Goal: Information Seeking & Learning: Learn about a topic

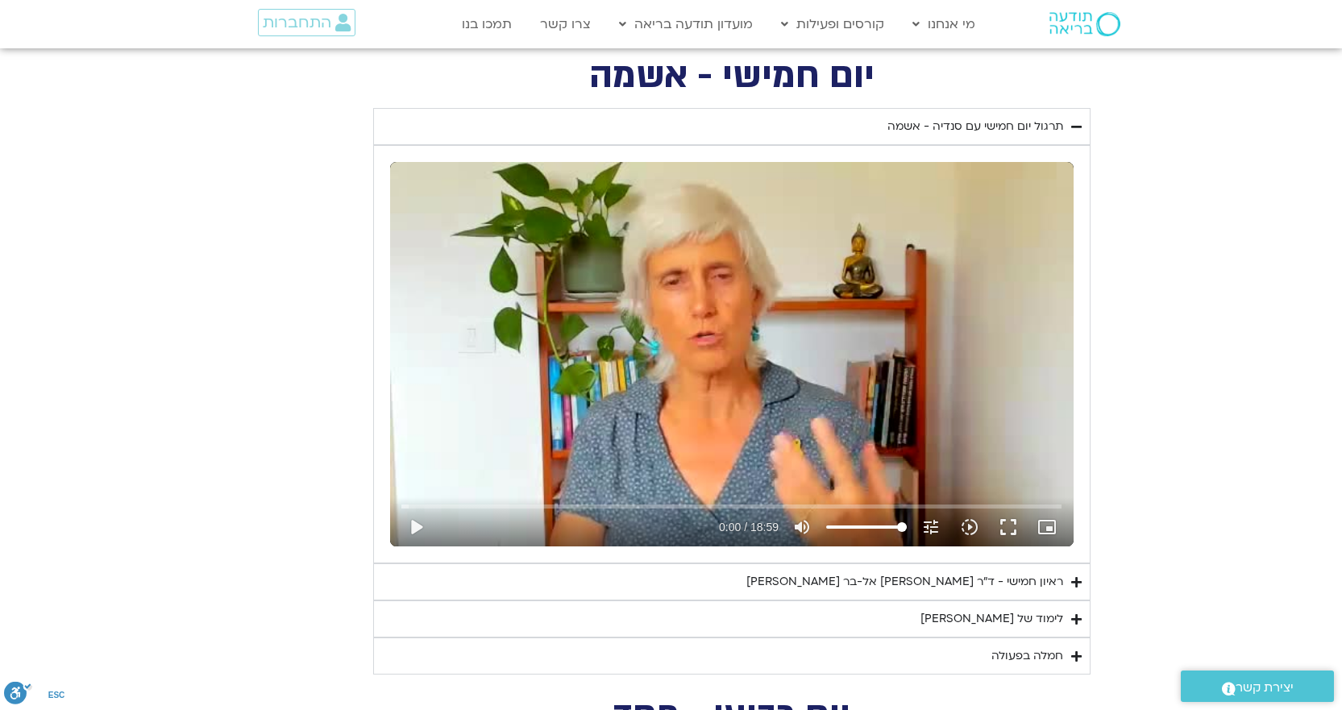
scroll to position [2276, 0]
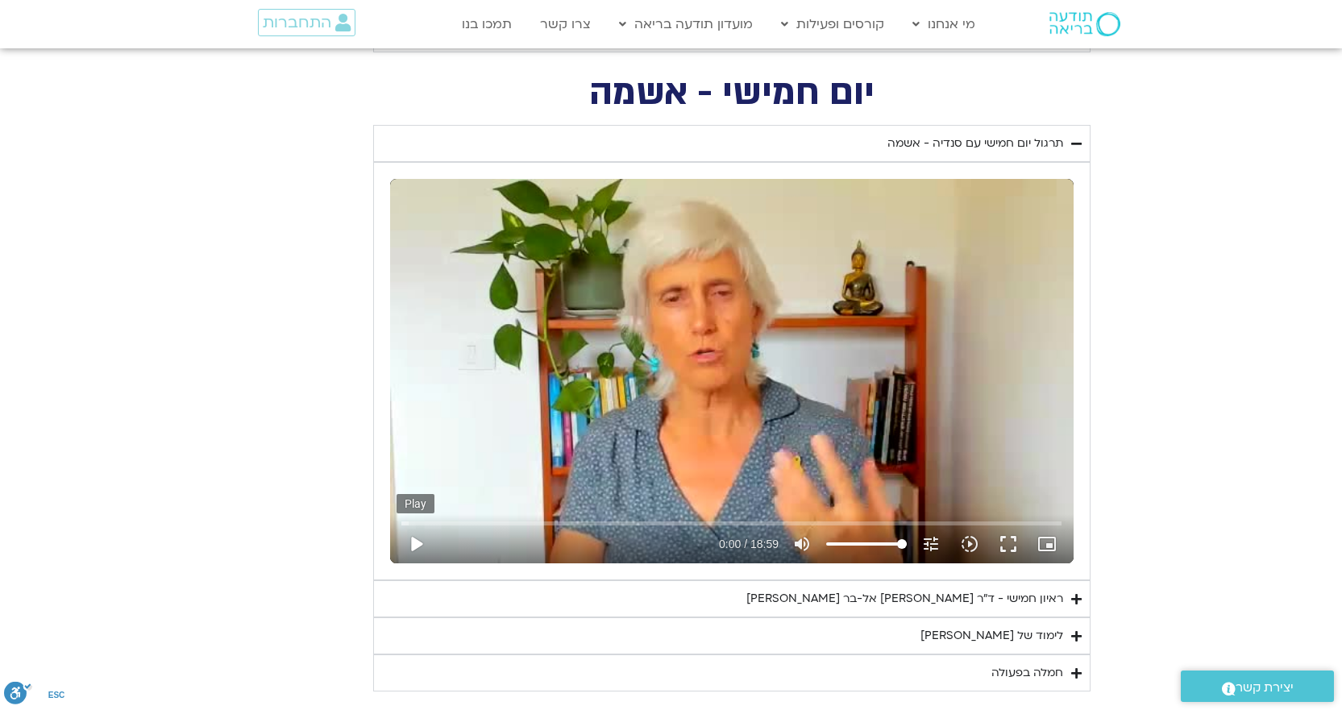
click at [417, 542] on button "play_arrow" at bounding box center [416, 544] width 39 height 39
type input "3712.76"
type input "0.02"
type input "3712.76"
type input "0.063933"
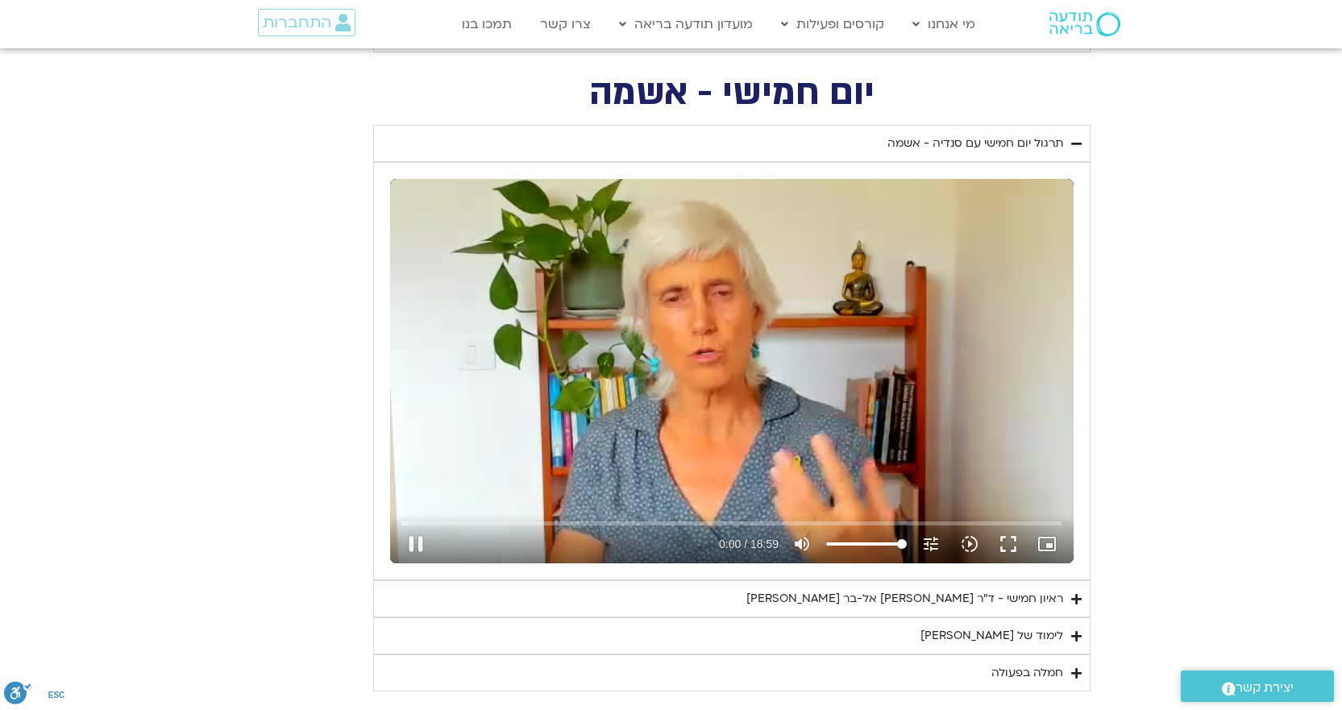
type input "3712.76"
type input "0.198364"
type input "3712.76"
type input "0.314755"
type input "3712.76"
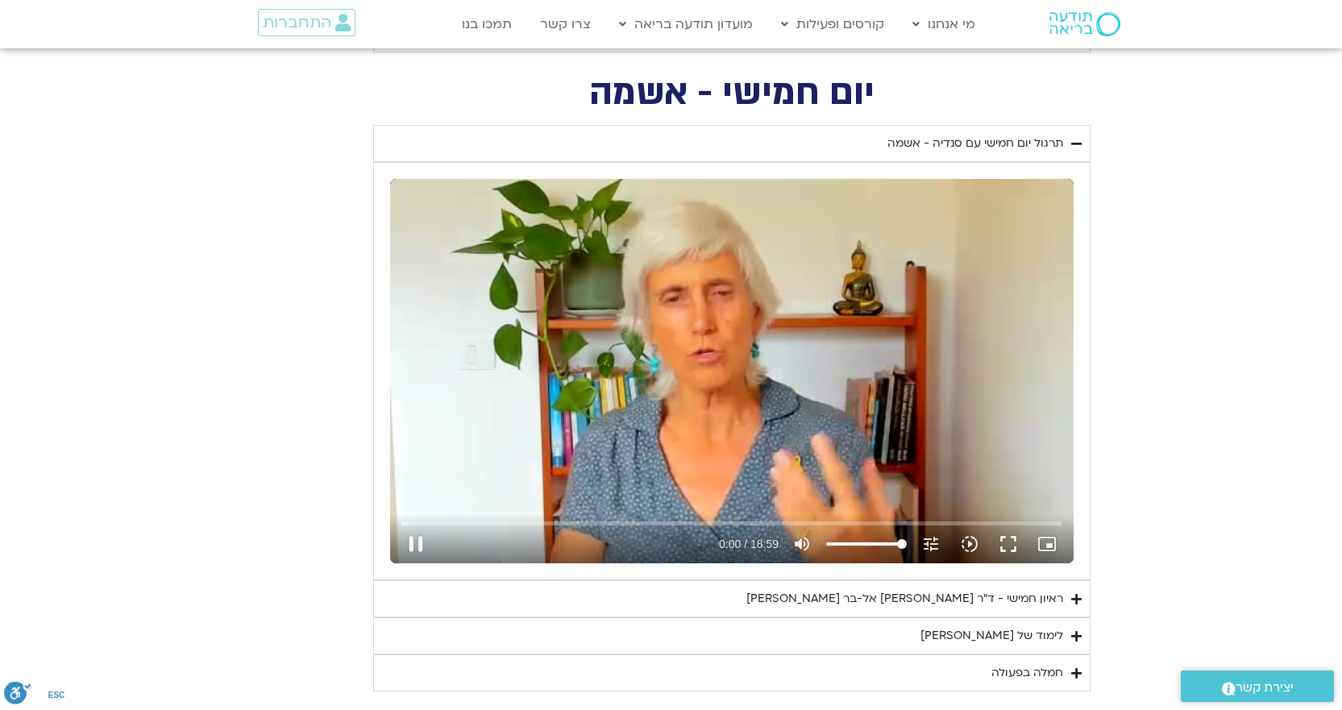
type input "0.447116"
type input "3712.76"
type input "0.583284"
type input "3712.76"
type input "0.714955"
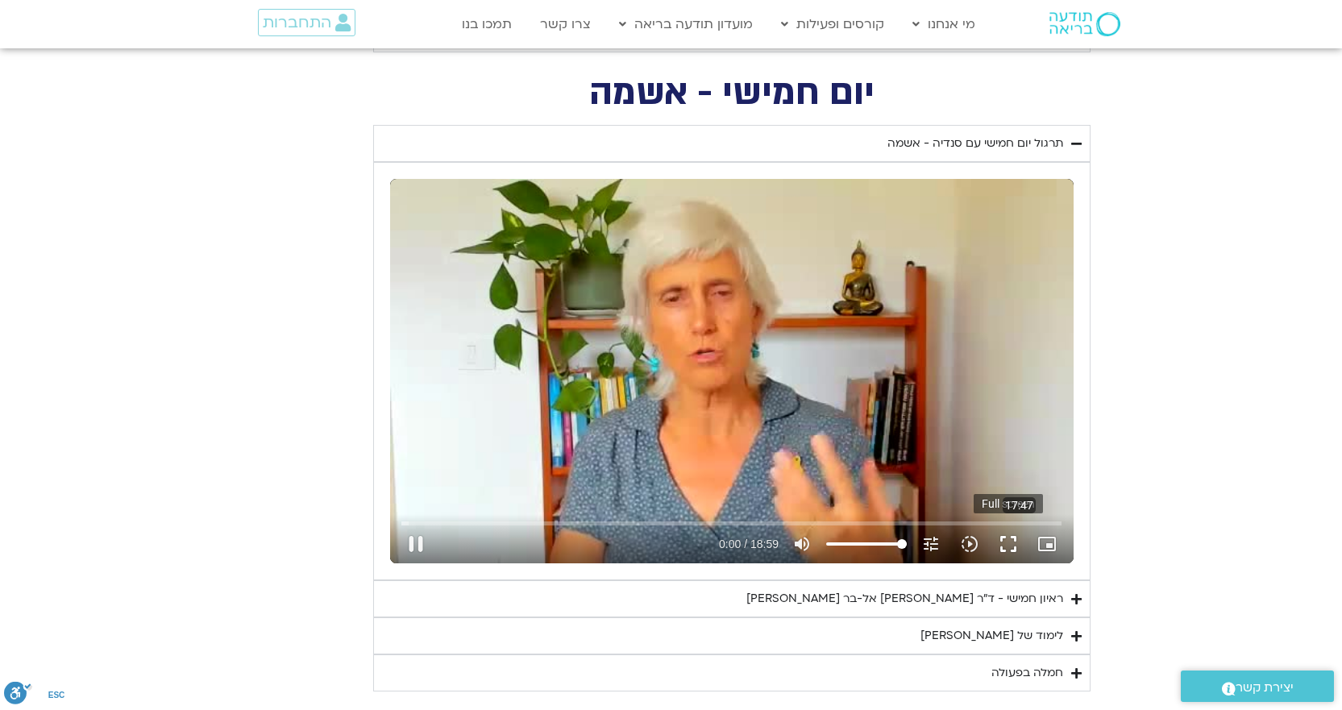
type input "3712.76"
type input "0.830917"
type input "3712.76"
type input "0.897149"
type input "3712.76"
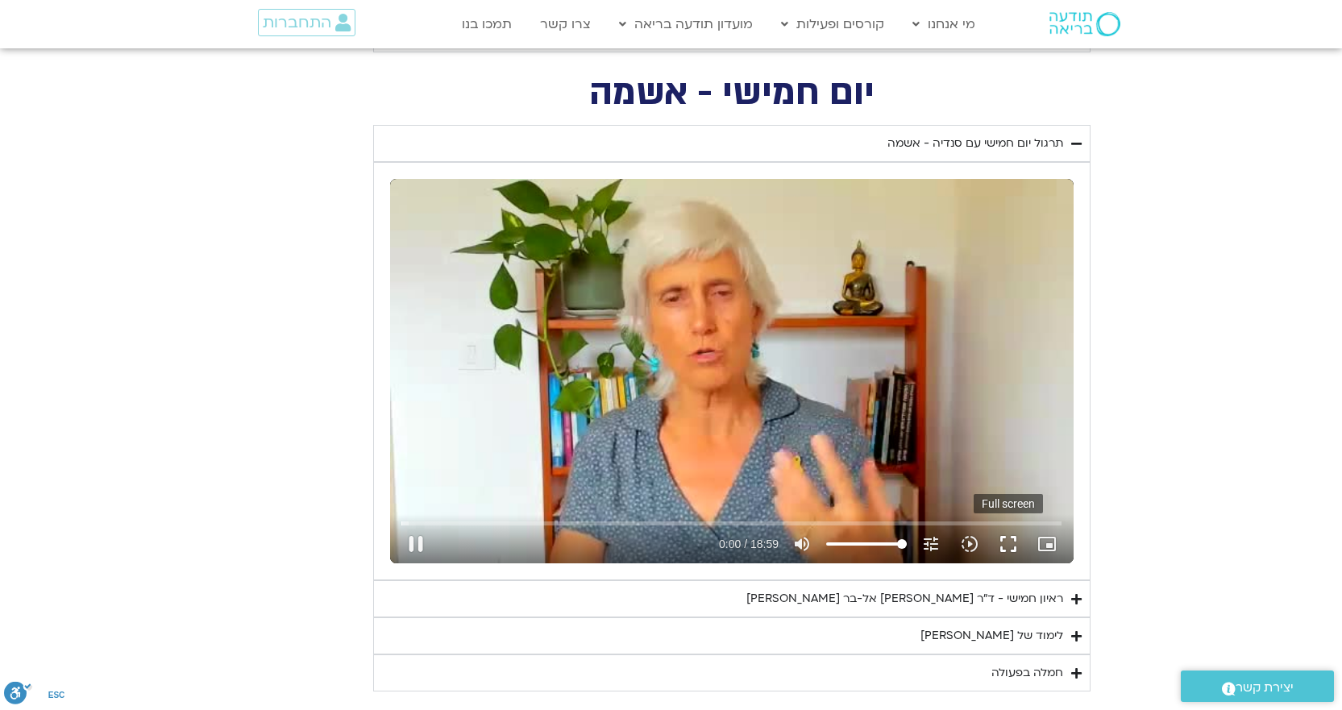
type input "1.0092"
type input "3712.76"
type input "1.148752"
type input "3712.76"
type input "1.280396"
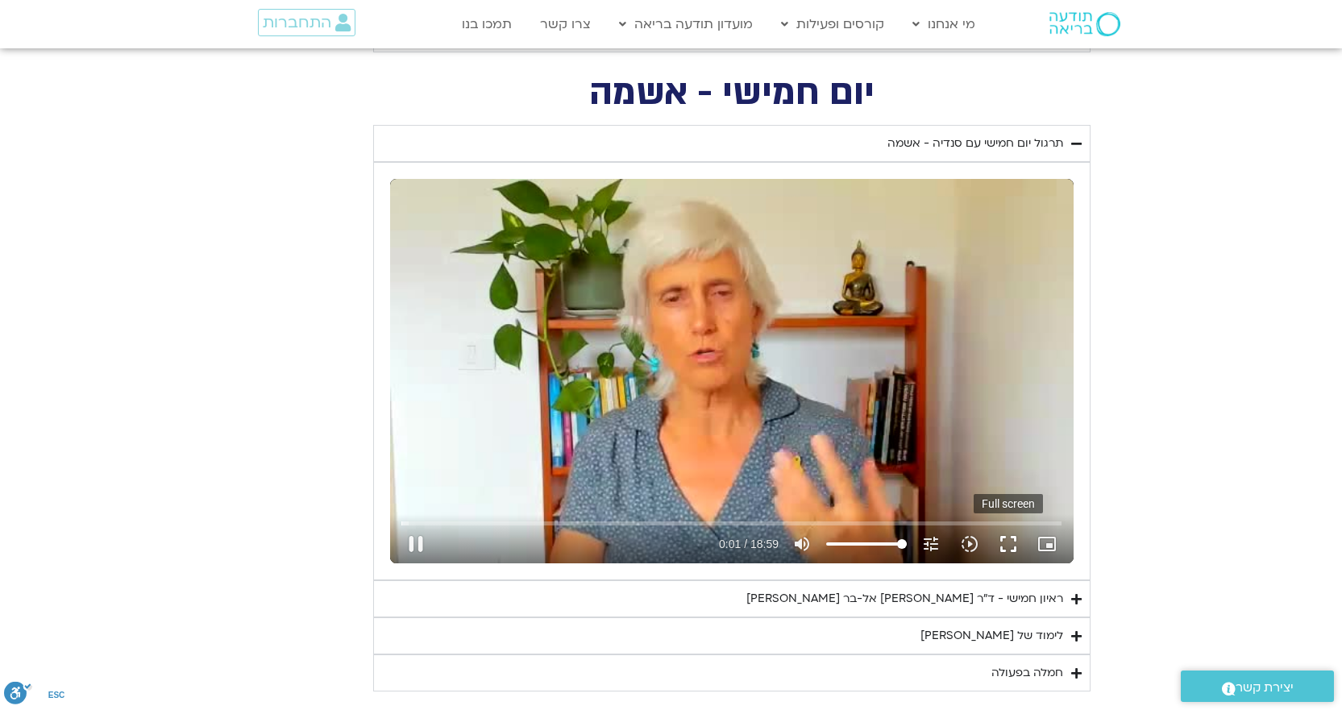
type input "3712.76"
type input "1.410461"
type input "3712.76"
type input "1.5361"
type input "3712.76"
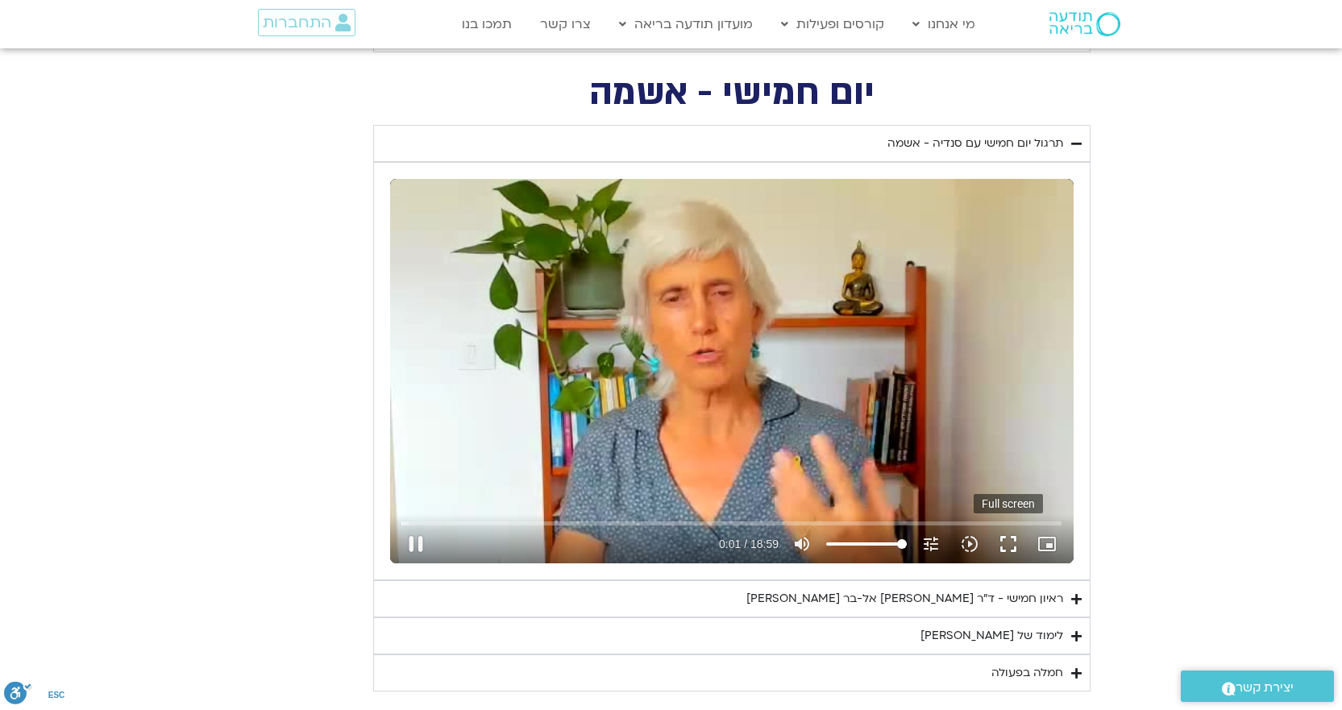
click at [1007, 537] on button "fullscreen" at bounding box center [1008, 544] width 39 height 39
type input "1.771908"
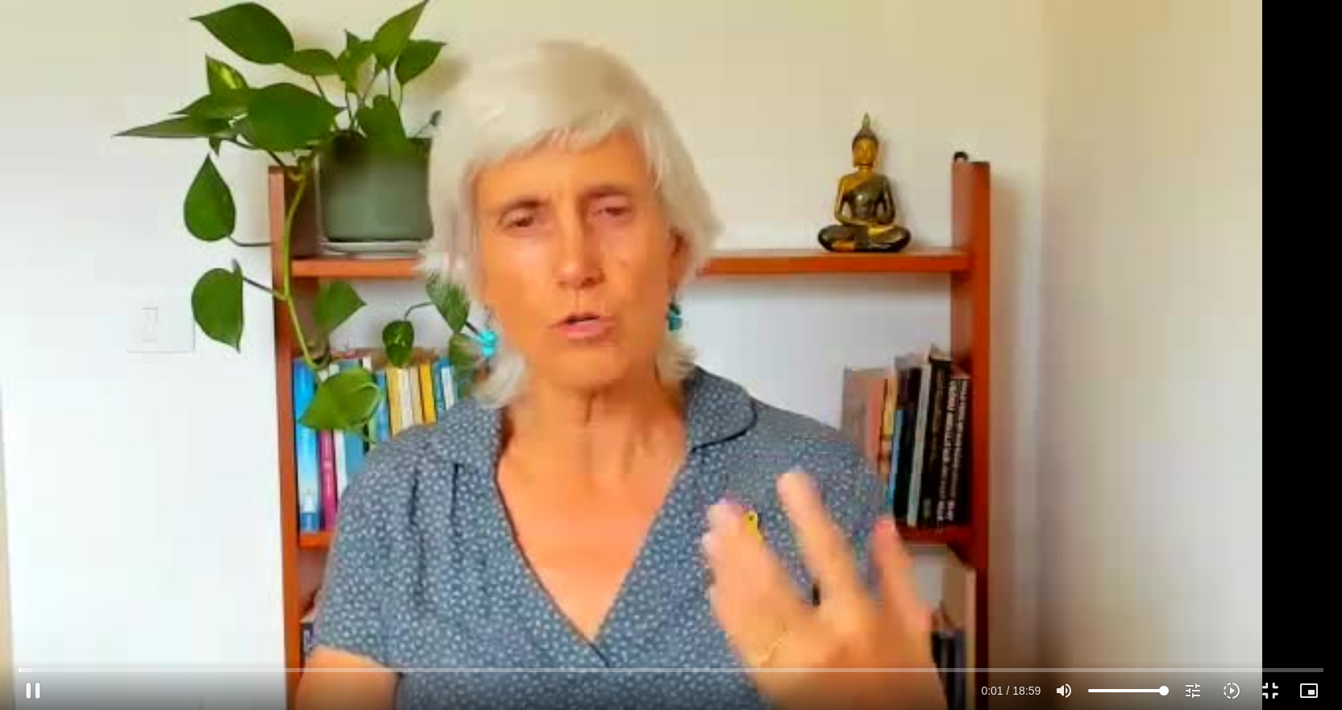
type input "3712.76"
type input "1.848281"
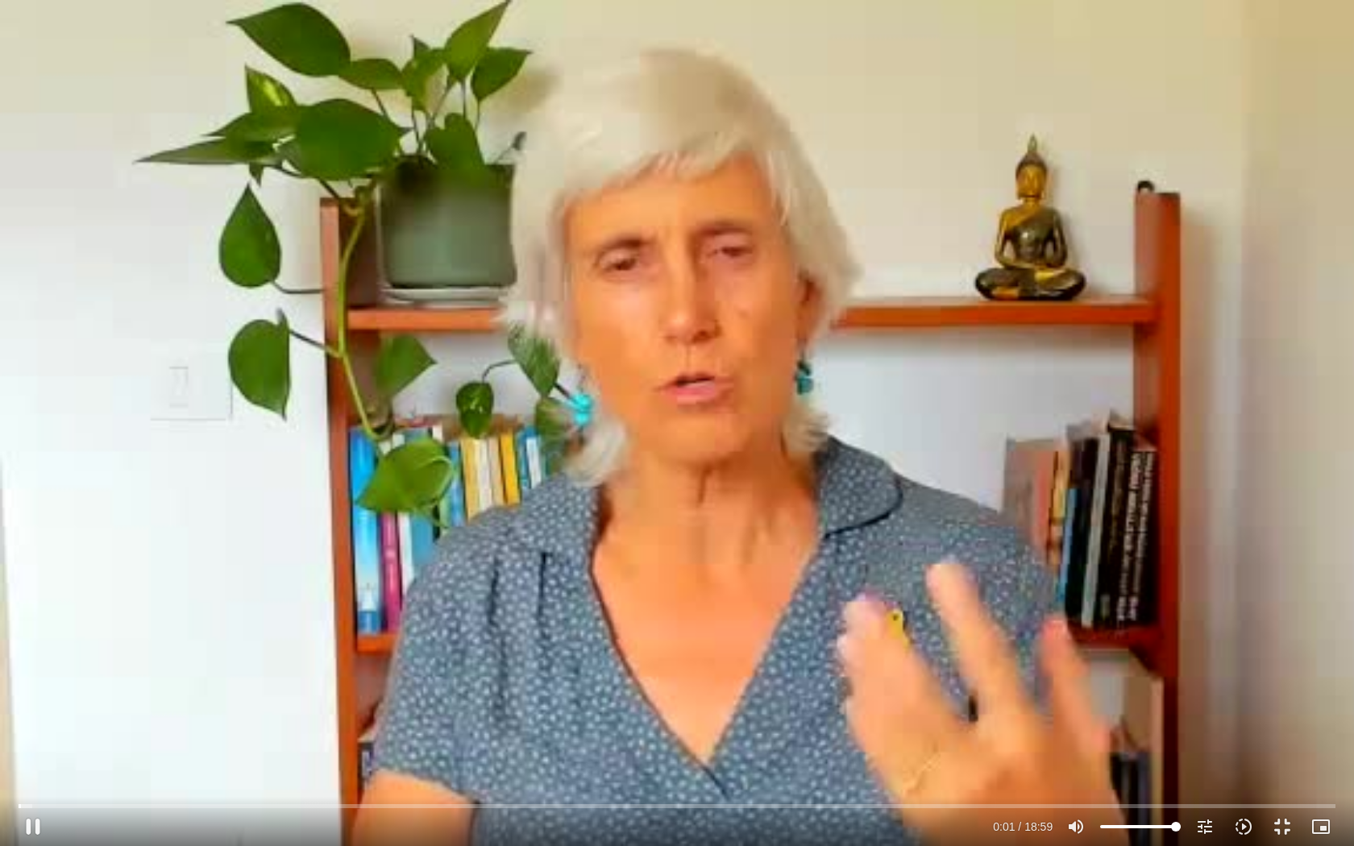
type input "3712.76"
type input "1.978512"
type input "3712.76"
type input "2.111352"
type input "3712.76"
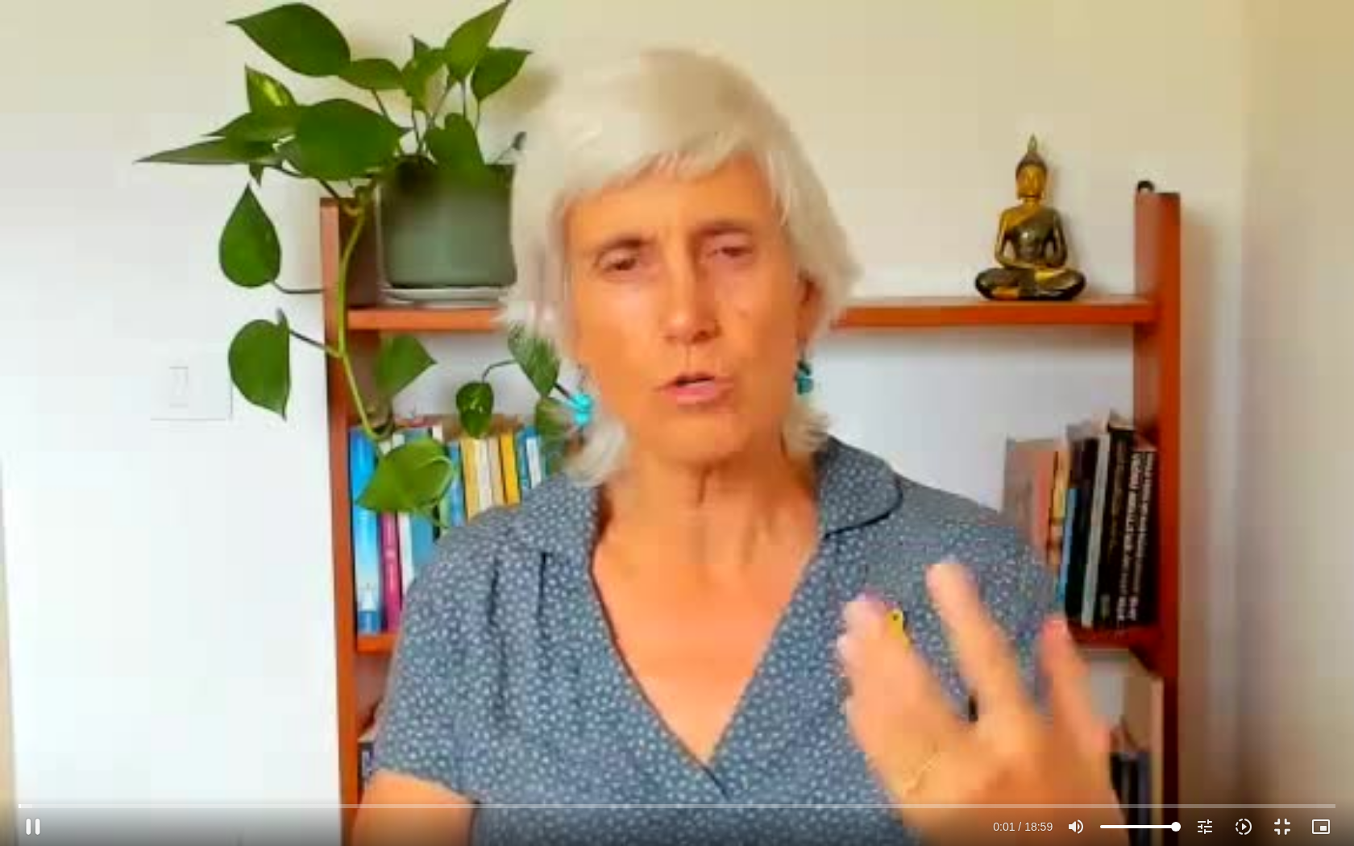
type input "2.245706"
type input "3712.76"
type input "2.380811"
type input "3712.76"
type input "2.519031"
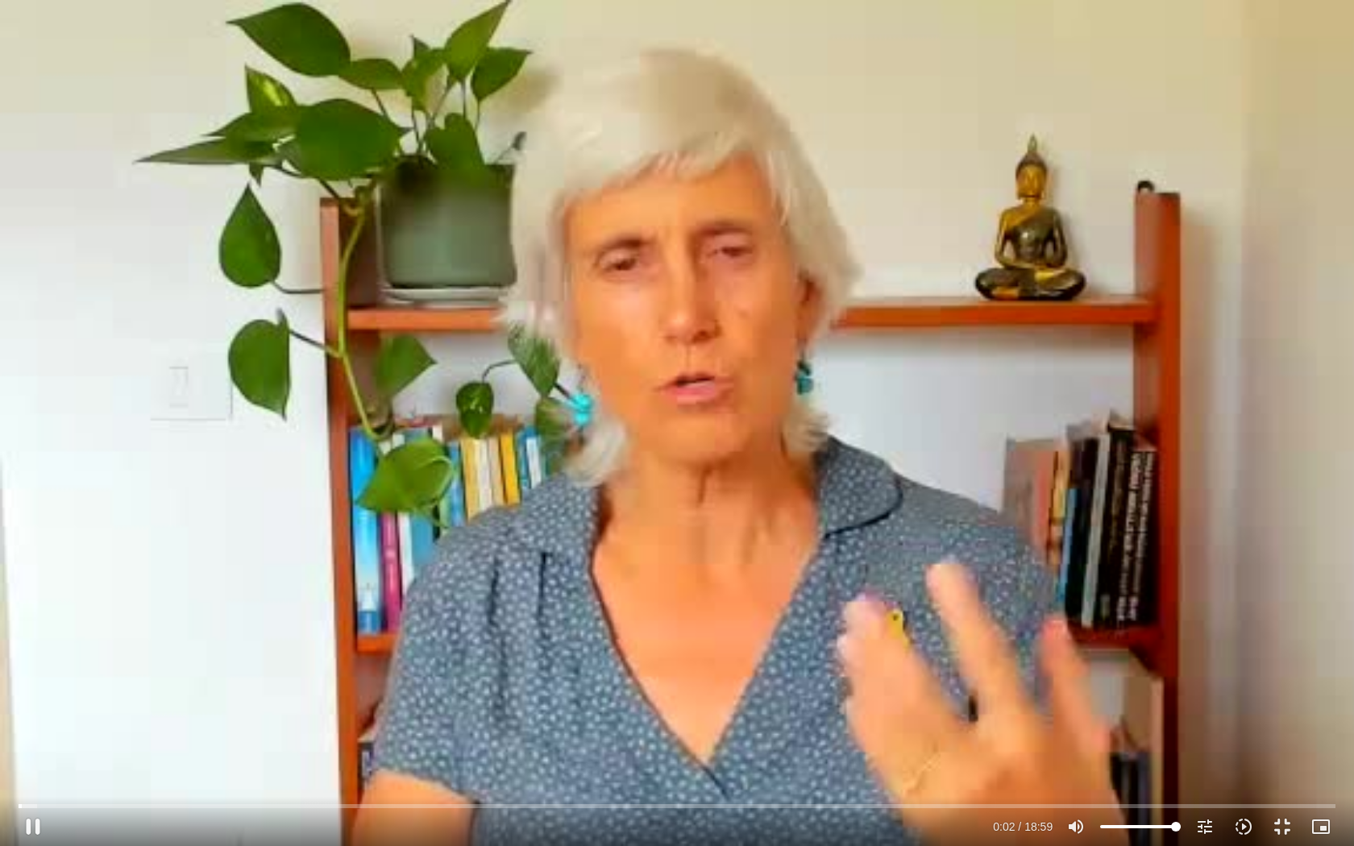
type input "3712.76"
type input "2.650204"
type input "3712.76"
type input "2.785215"
type input "3712.76"
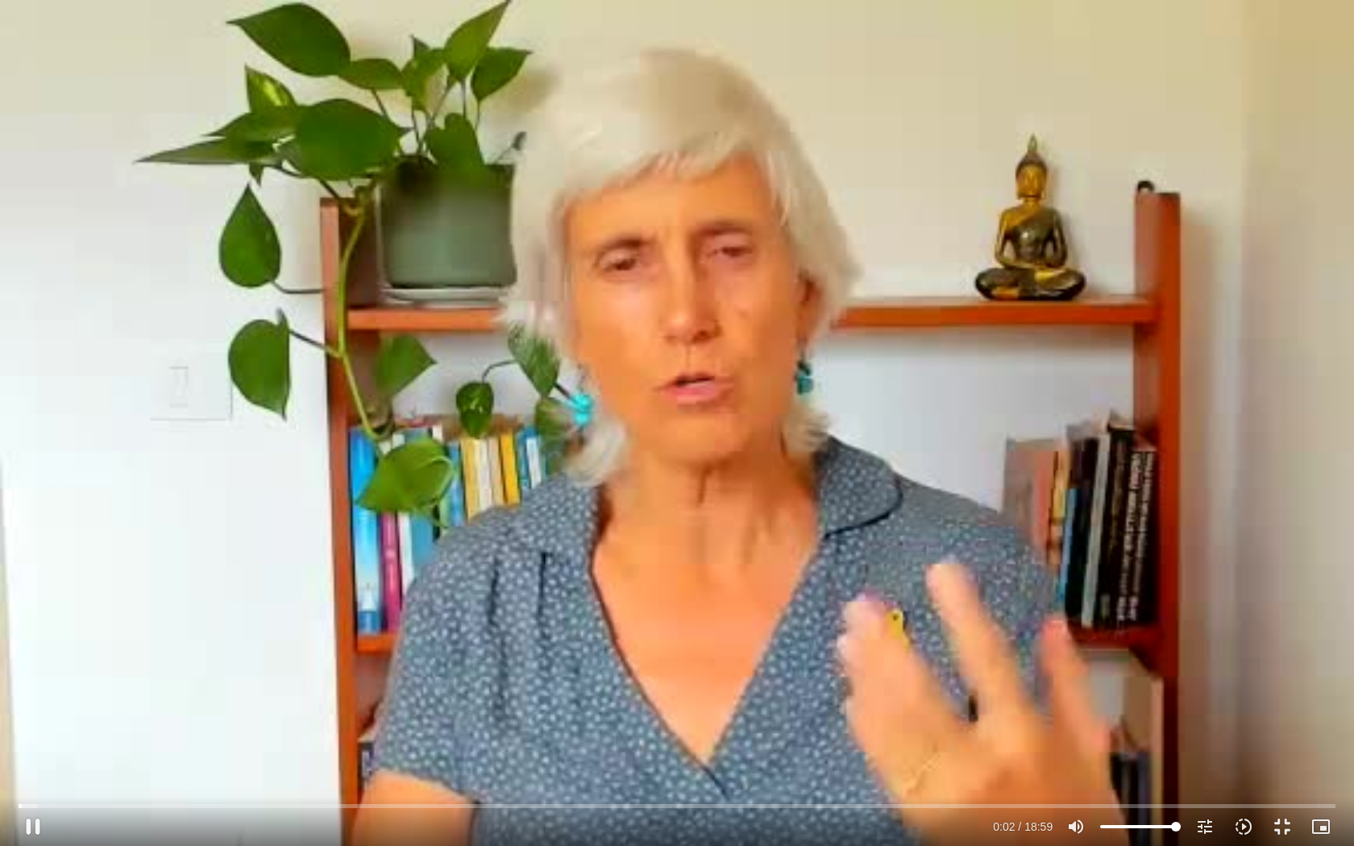
type input "2.935035"
type input "3712.76"
type input "3.069029"
type input "3712.76"
type input "3.199882"
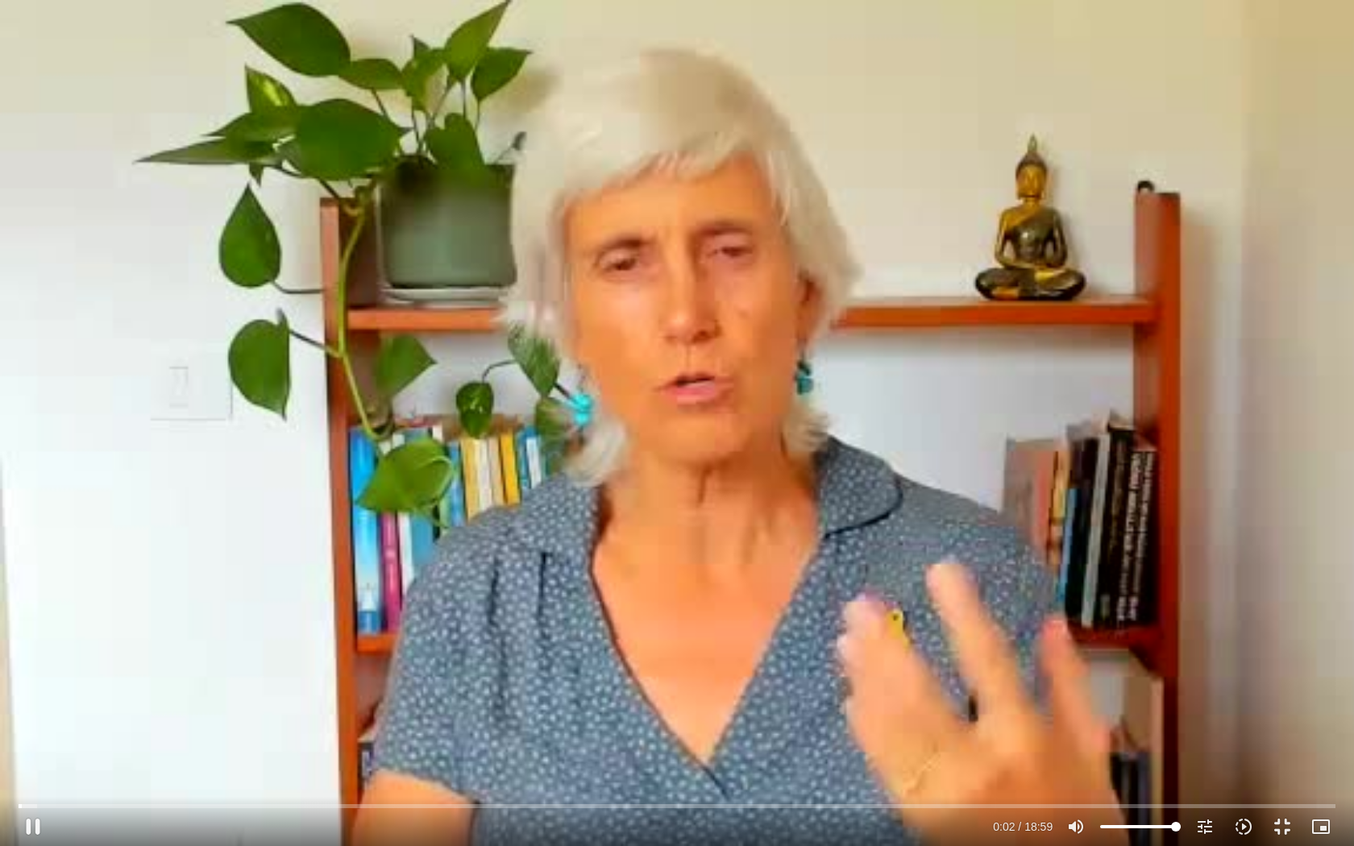
type input "3712.76"
type input "3.329302"
type input "3712.76"
type input "3.455921"
type input "3712.76"
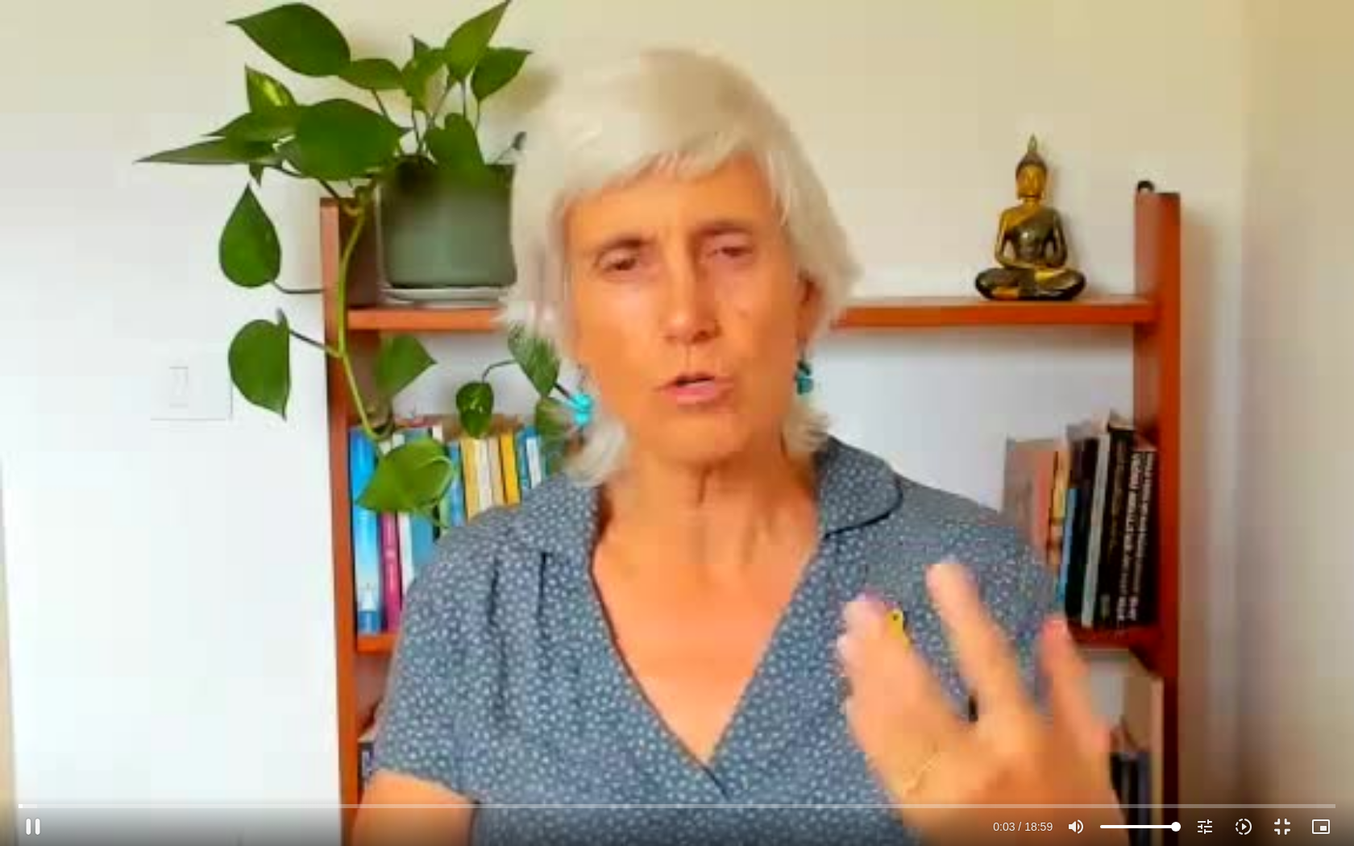
type input "3.584117"
type input "3712.76"
type input "3.71817"
type input "3712.76"
type input "3.845273"
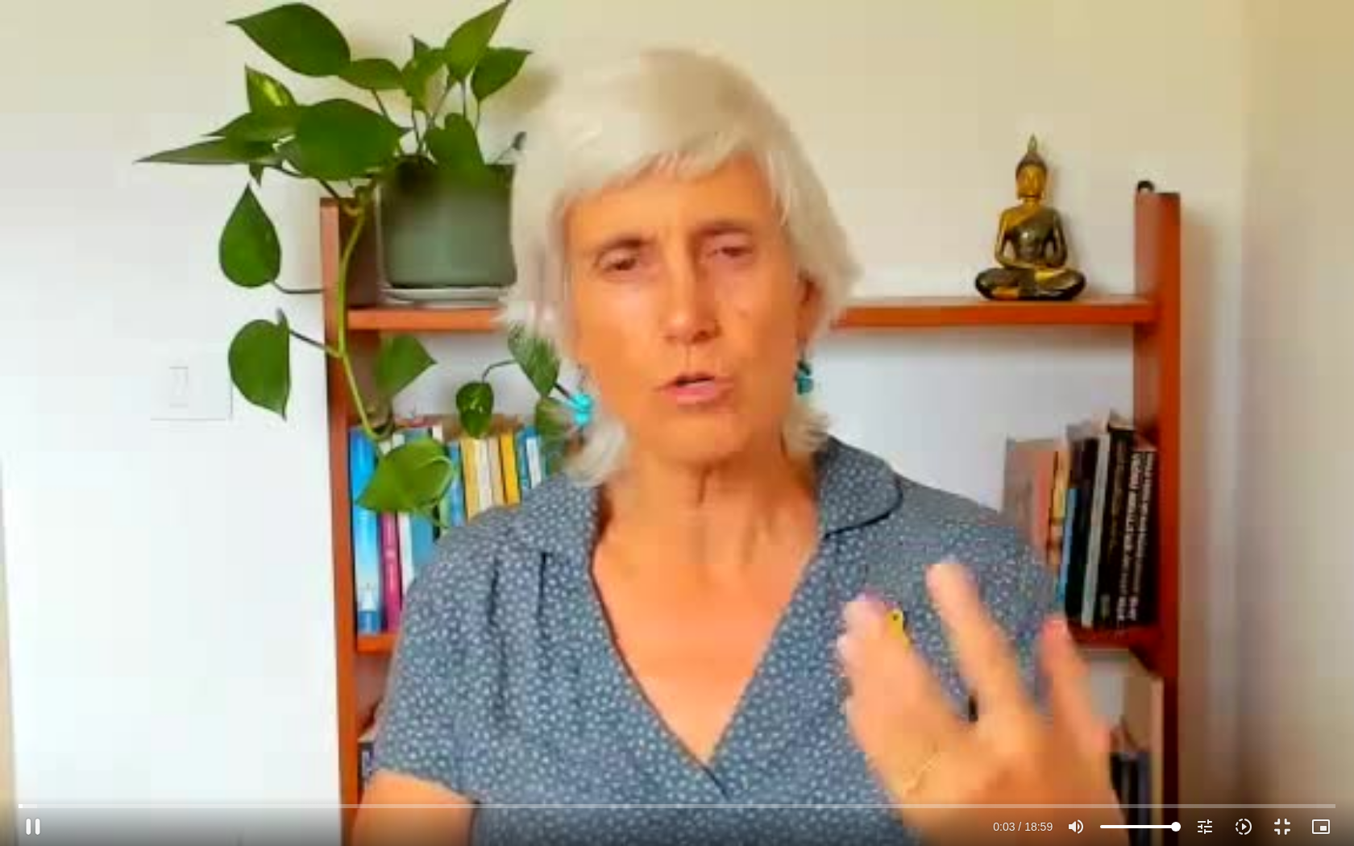
type input "3712.76"
type input "3.970632"
type input "3712.76"
type input "4.102284"
type input "3712.76"
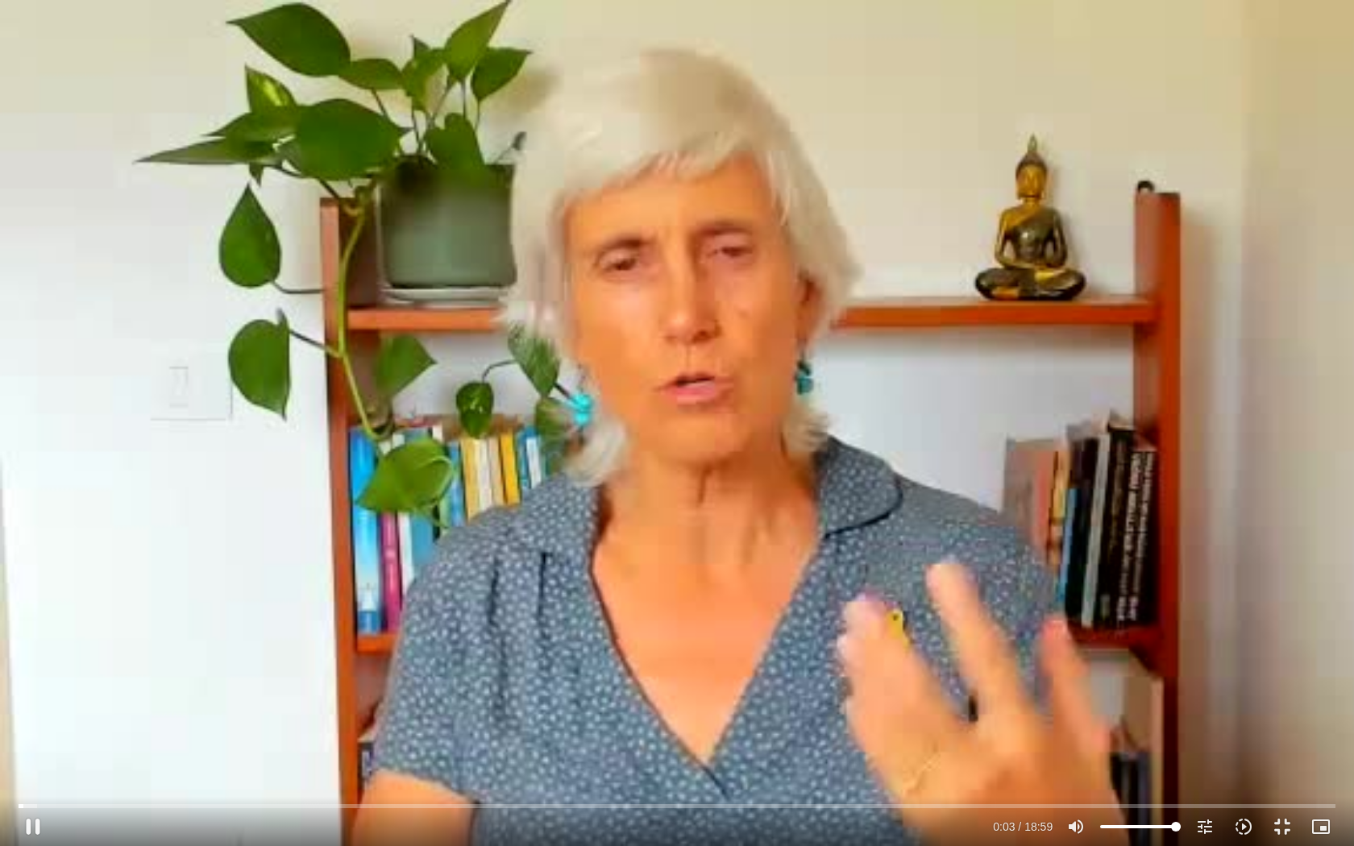
type input "4.233592"
type input "3712.76"
type input "4.36173"
type input "3712.76"
type input "4.494518"
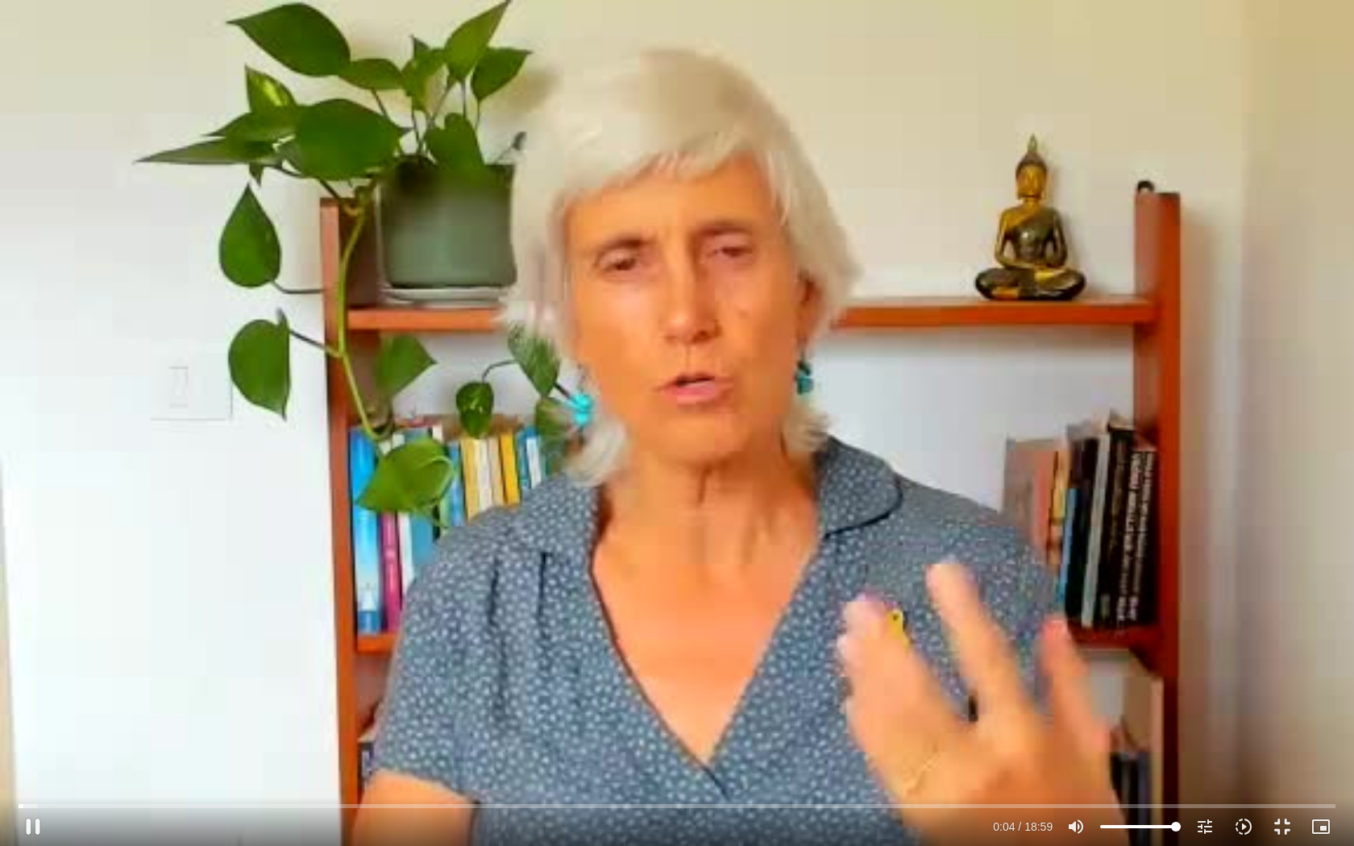
type input "3712.76"
type input "4.625999"
type input "3712.76"
type input "4.754269"
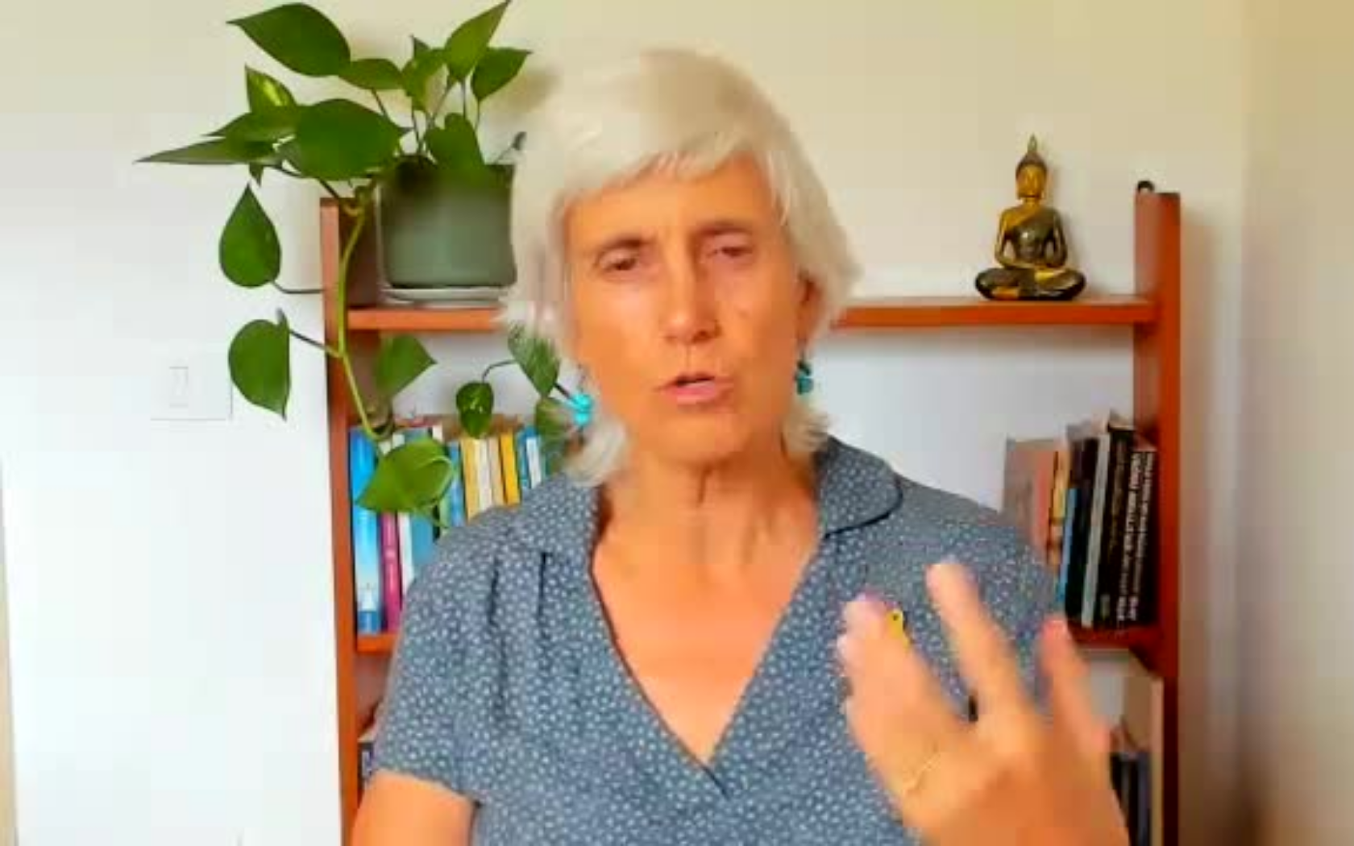
type input "3712.76"
type input "1139.36"
type input "3712.76"
type input "1139.36"
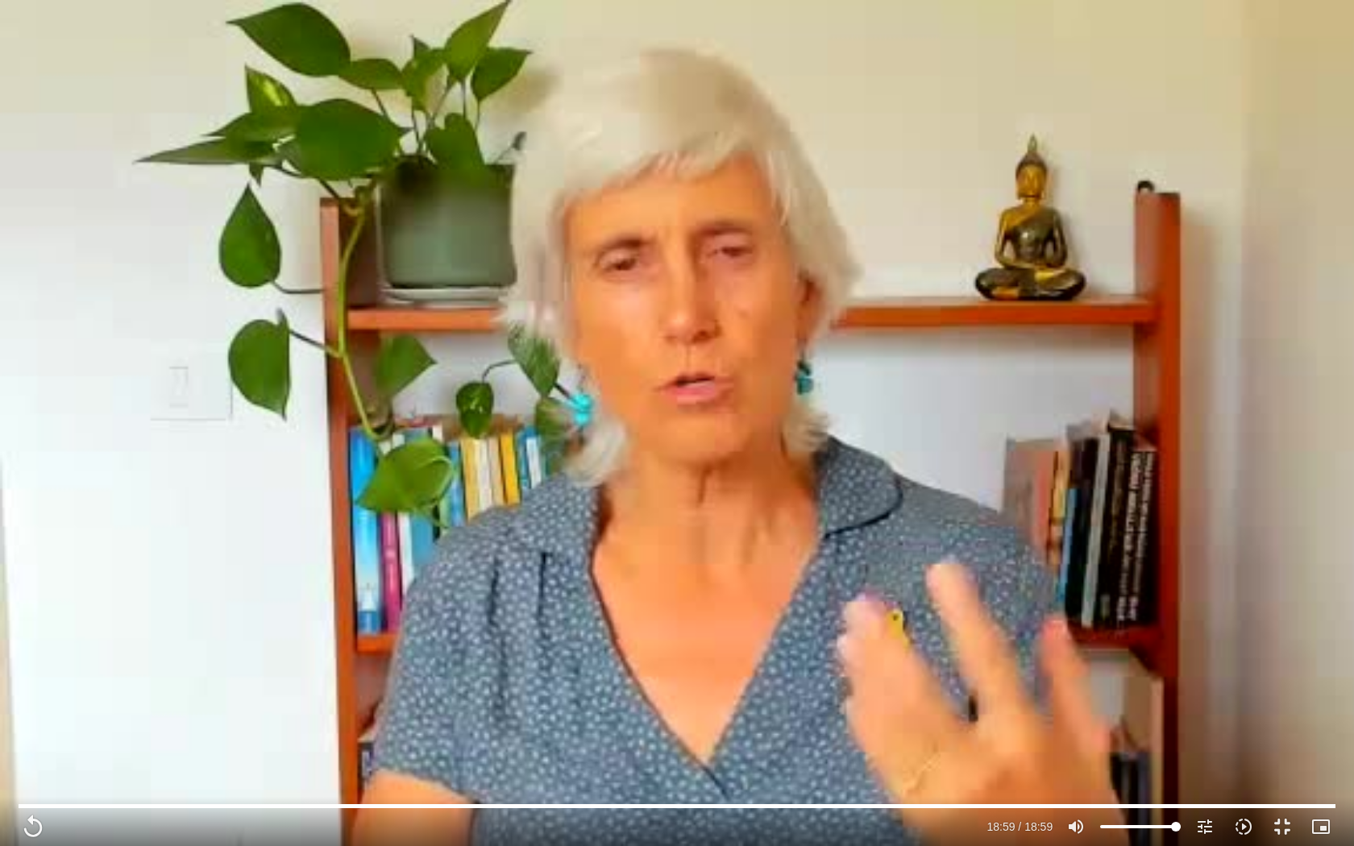
type input "3712.76"
type input "1139.36"
type input "3712.76"
type input "1139.36"
type input "3712.76"
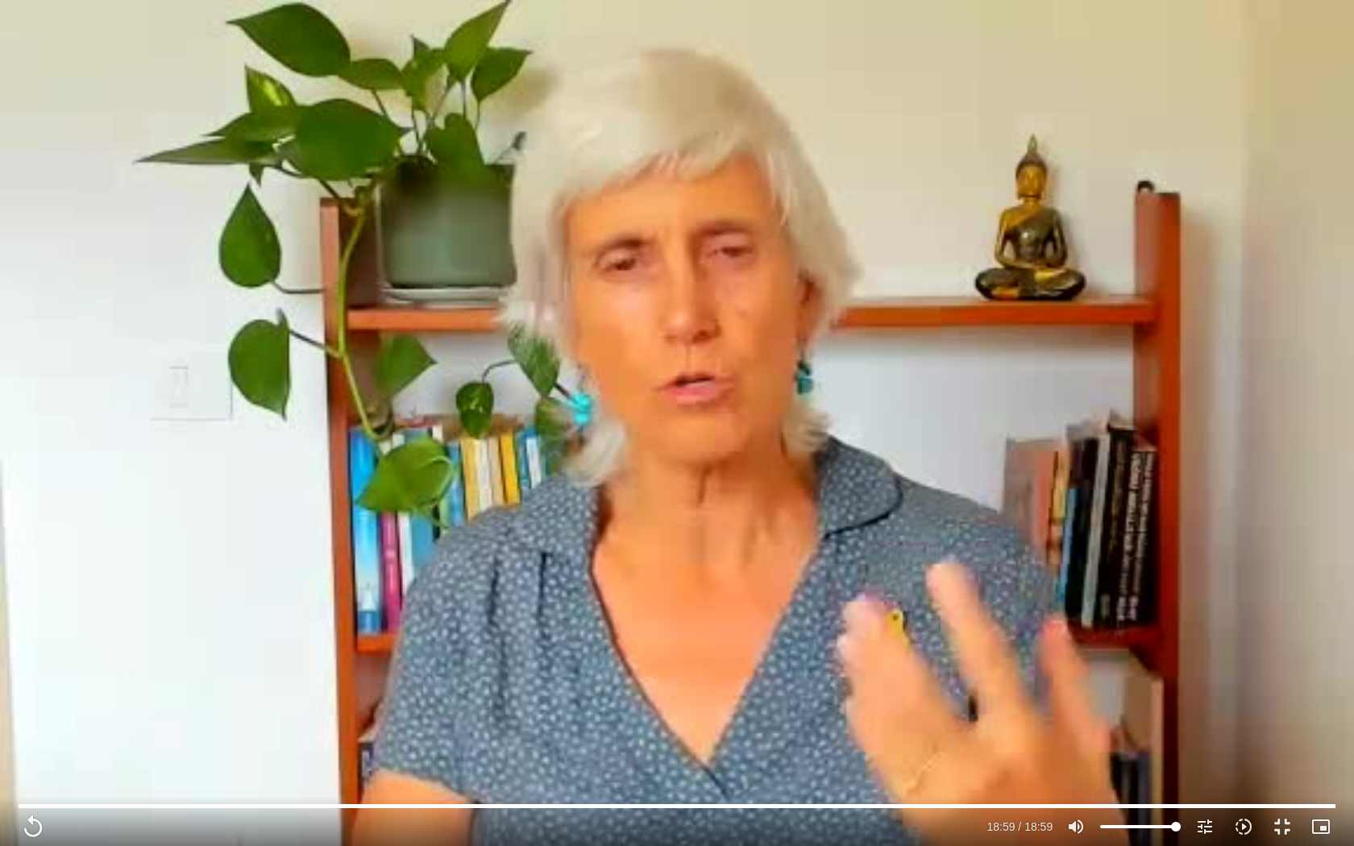
type input "1139.36"
type input "3712.76"
type input "1139.36"
type input "3712.76"
type input "1139.36"
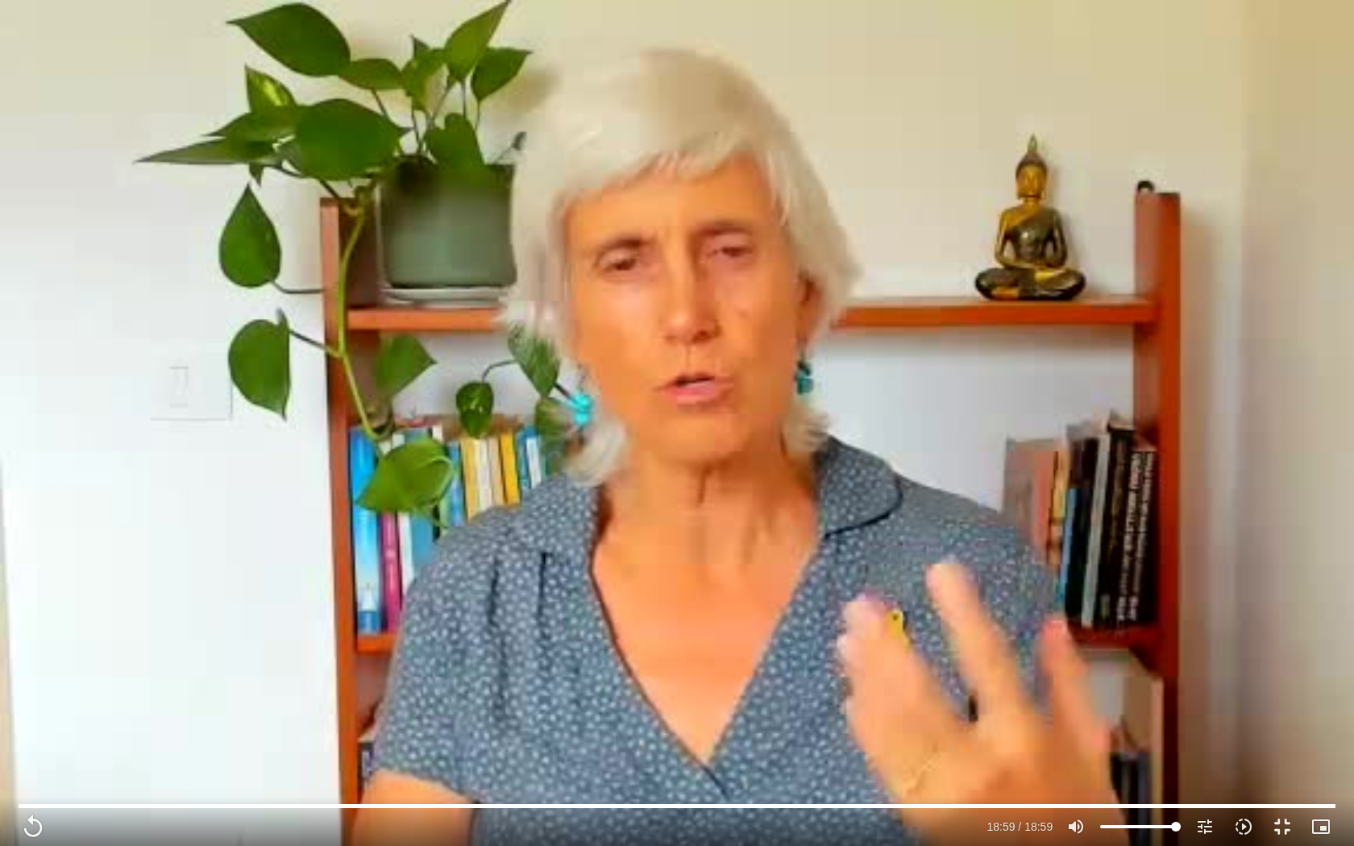
type input "3712.76"
type input "1139.36"
type input "3712.76"
type input "1139.36"
type input "3712.76"
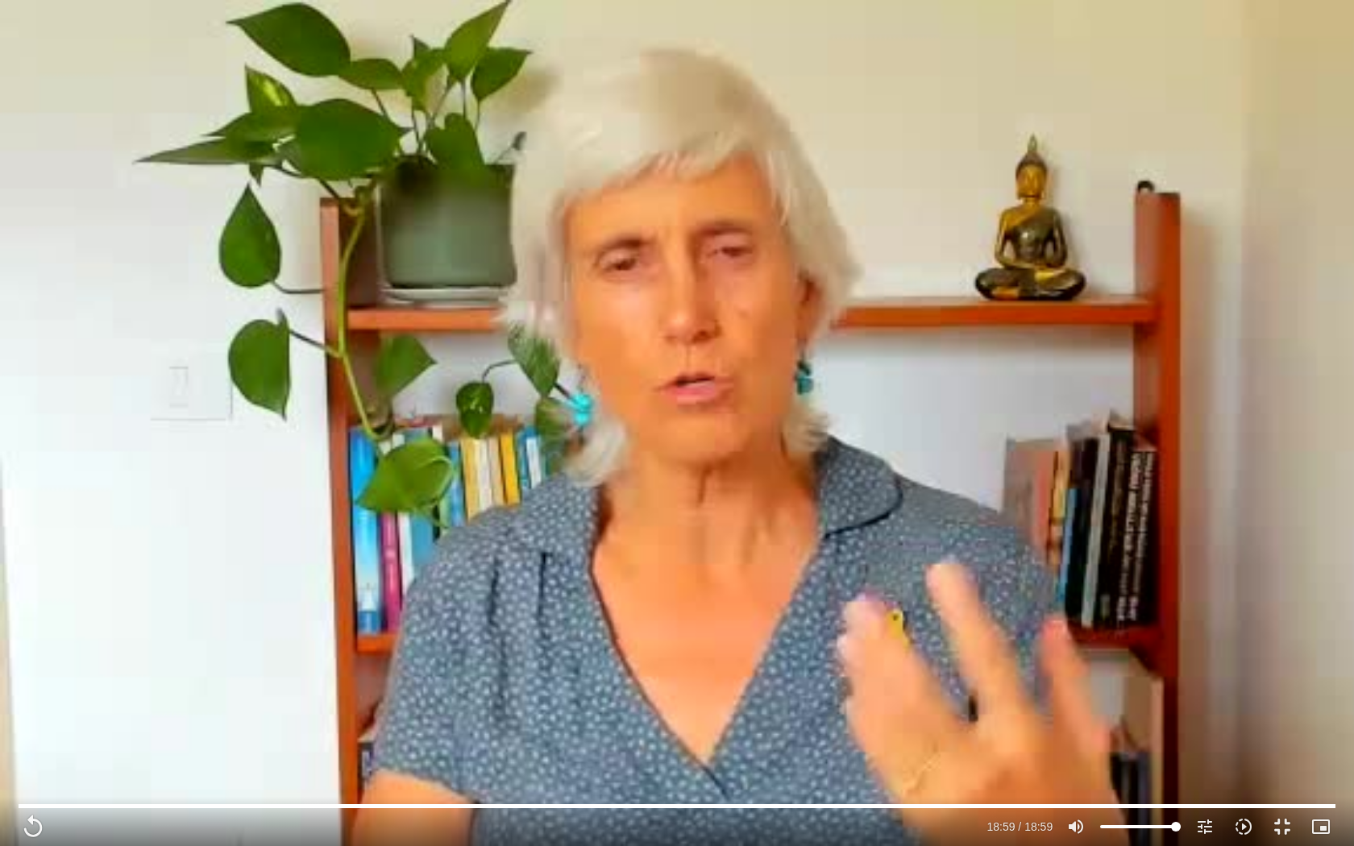
type input "1139.36"
type input "3712.76"
type input "1139.36"
type input "3712.76"
type input "1139.36"
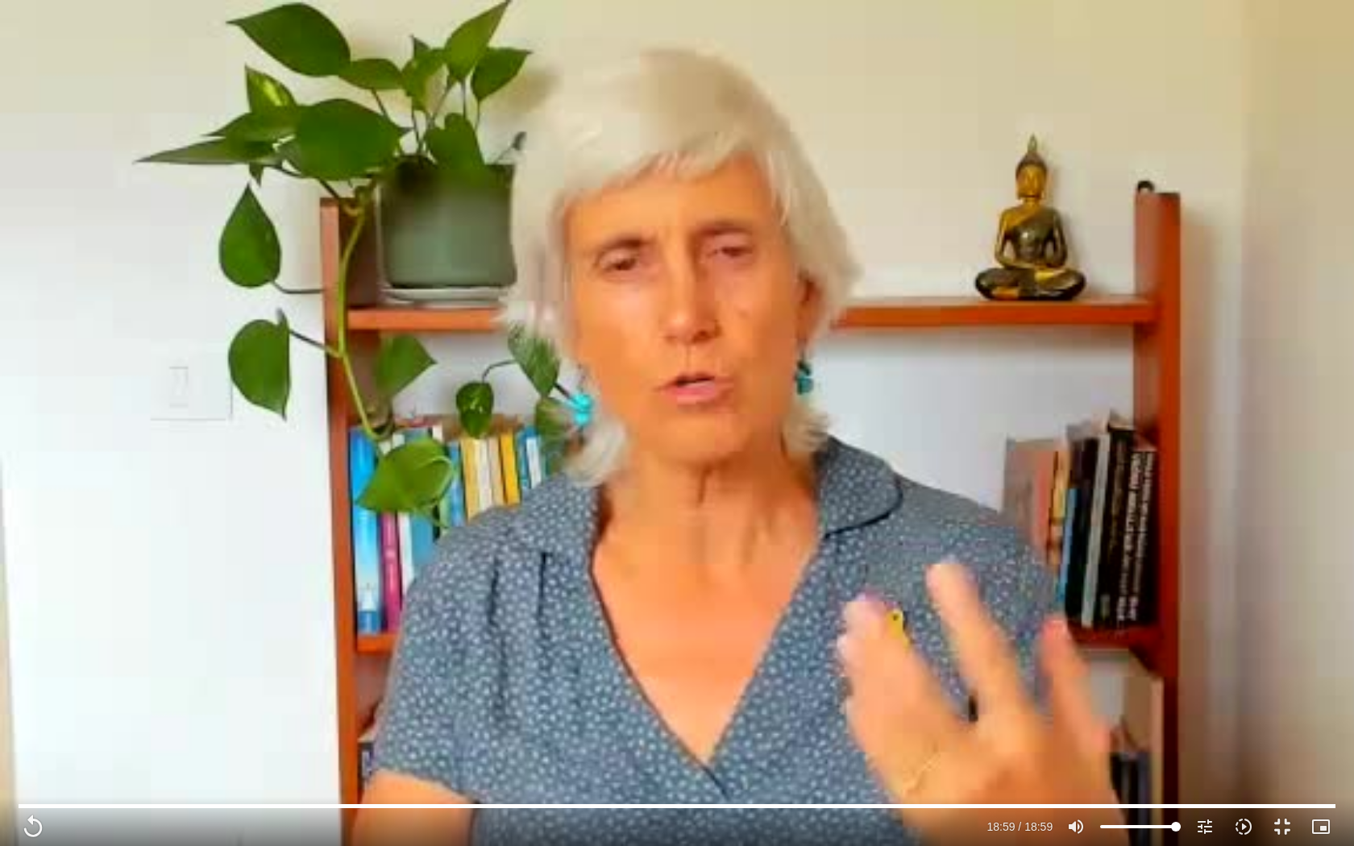
type input "3712.76"
type input "1139.36"
type input "3712.76"
type input "1139.36"
type input "3712.76"
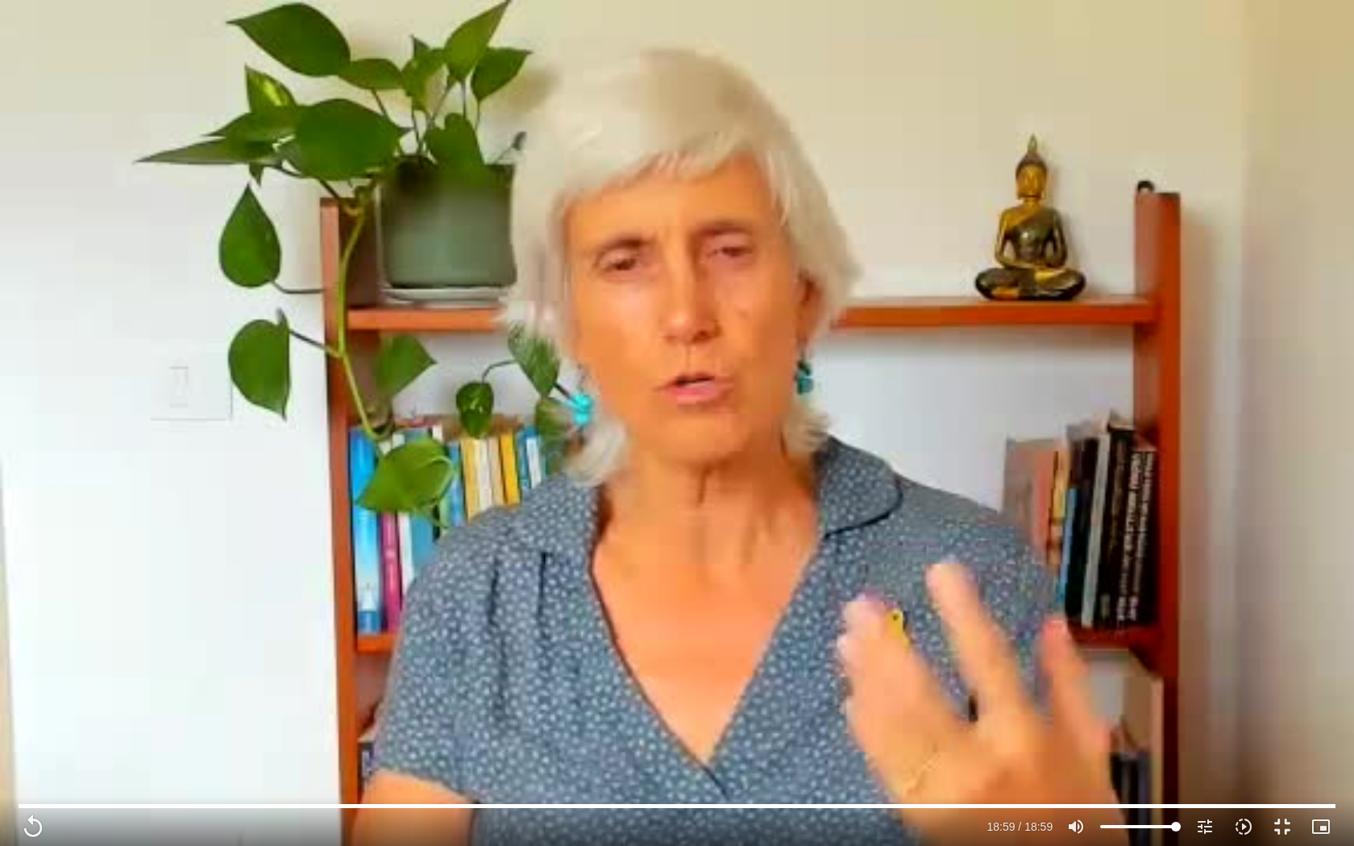
type input "1139.36"
type input "3712.76"
type input "1139.36"
type input "3712.76"
type input "1139.36"
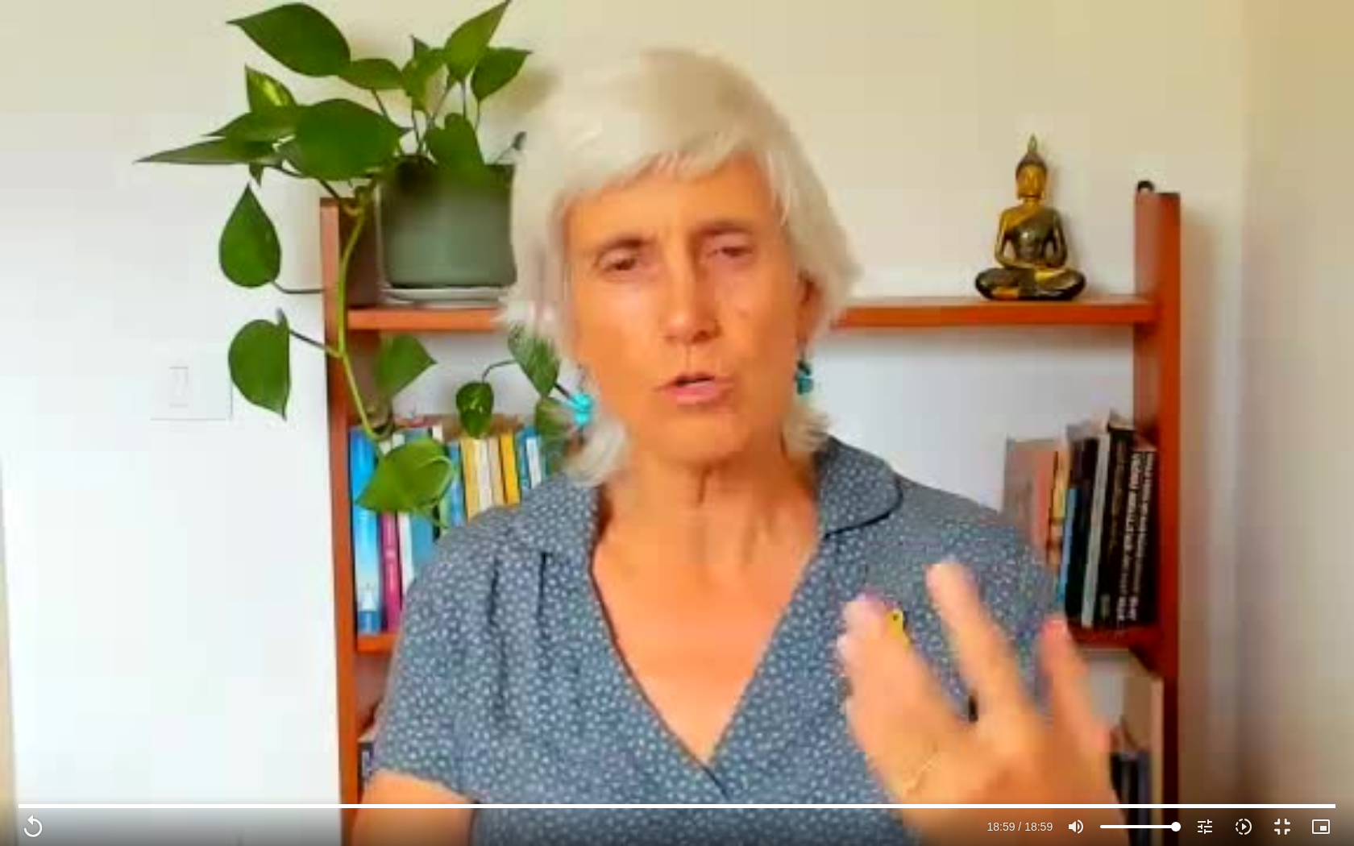
type input "3712.76"
type input "1139.36"
type input "3712.76"
type input "1139.36"
type input "3712.76"
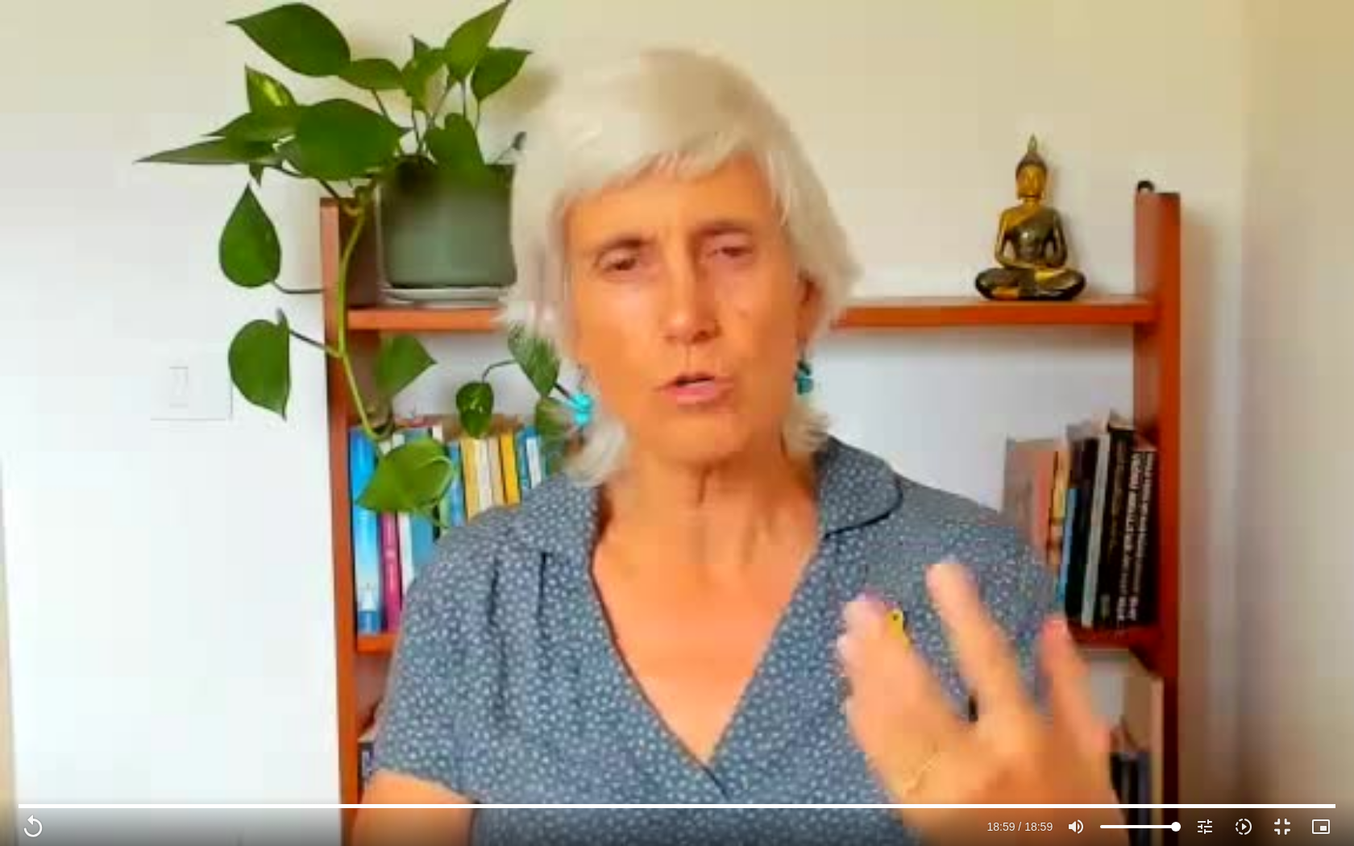
type input "1139.36"
type input "3712.76"
type input "1139.36"
type input "3712.76"
type input "1139.36"
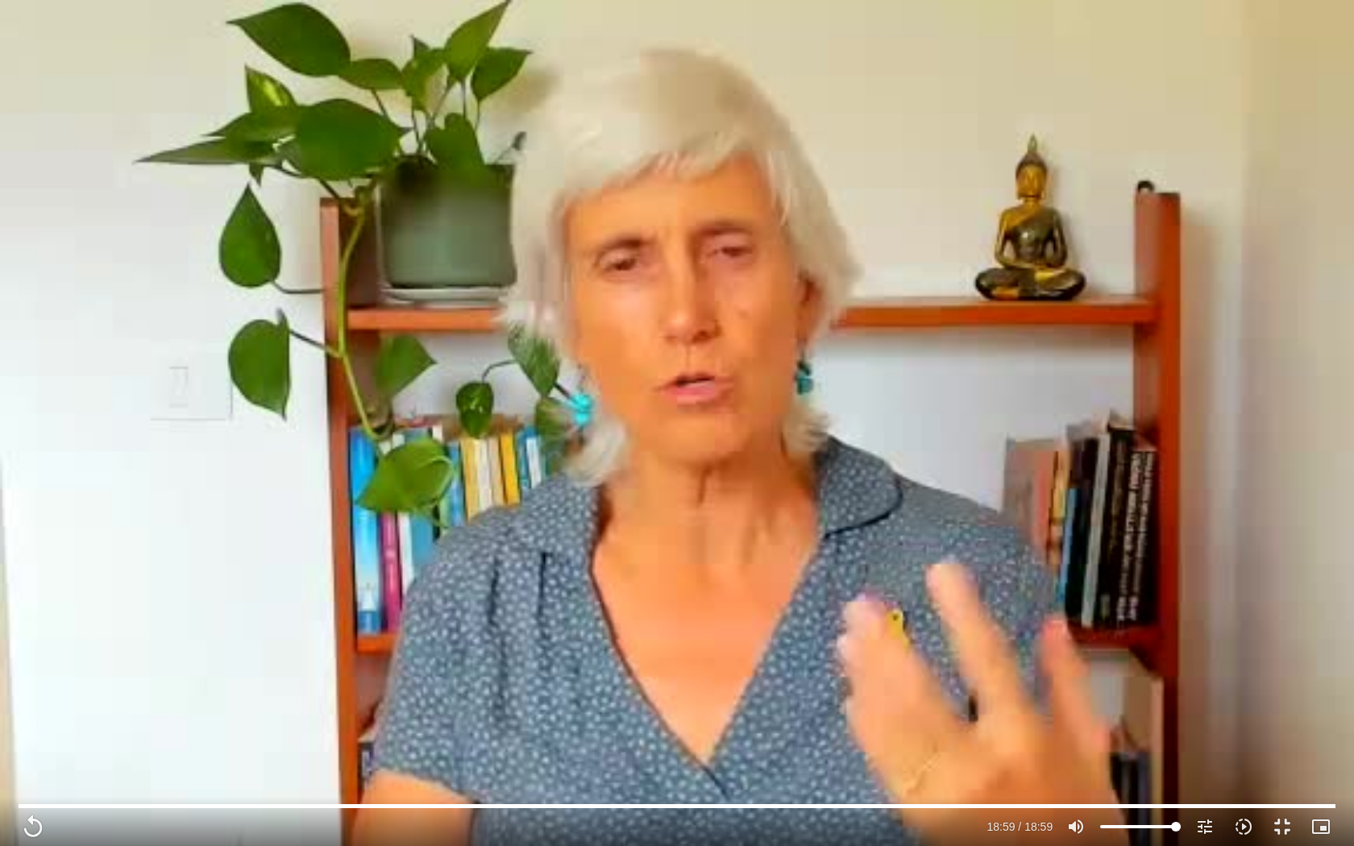
type input "3712.76"
type input "1139.36"
type input "3712.76"
type input "1139.36"
type input "3712.76"
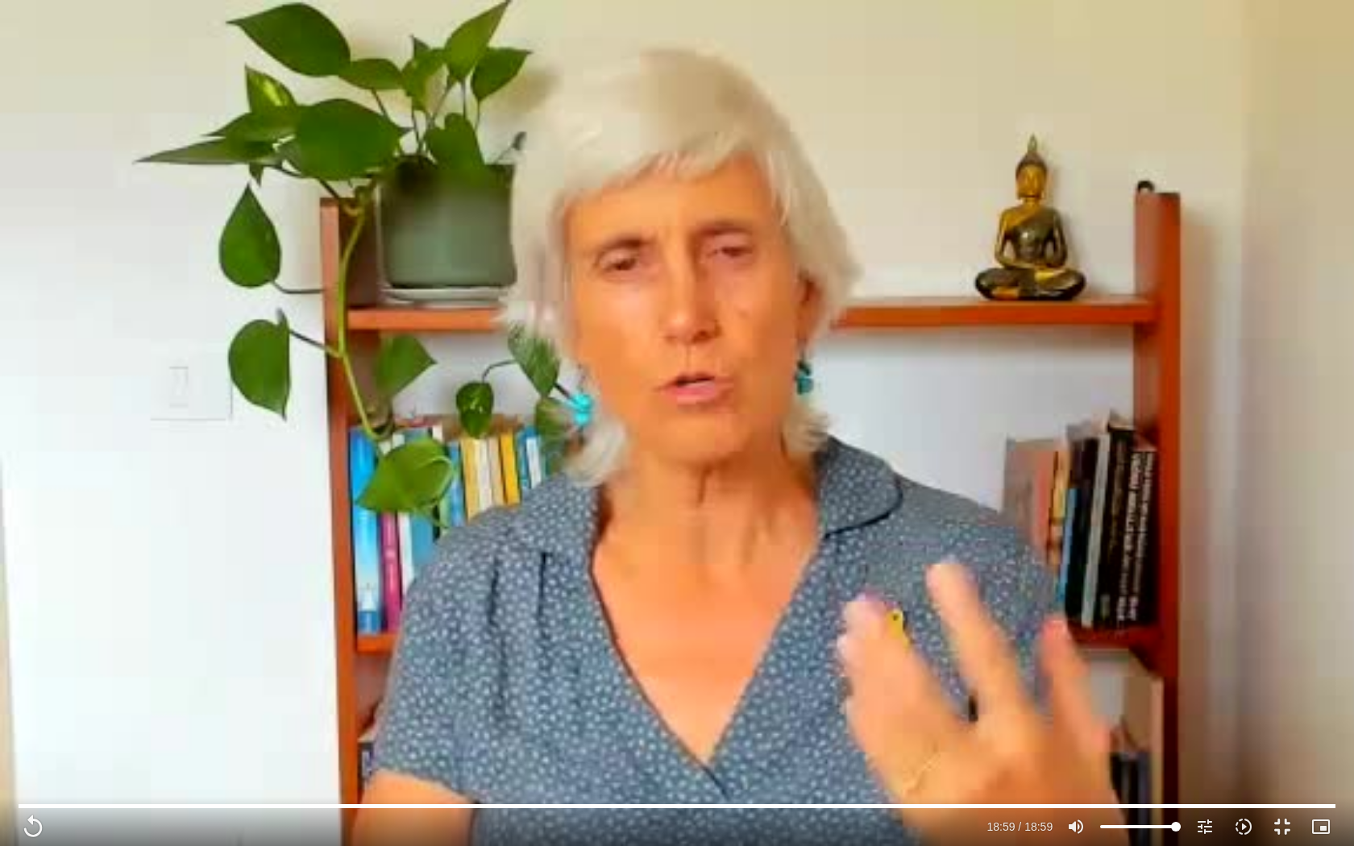
type input "1139.36"
type input "3712.76"
type input "1139.36"
type input "3712.76"
type input "1139.36"
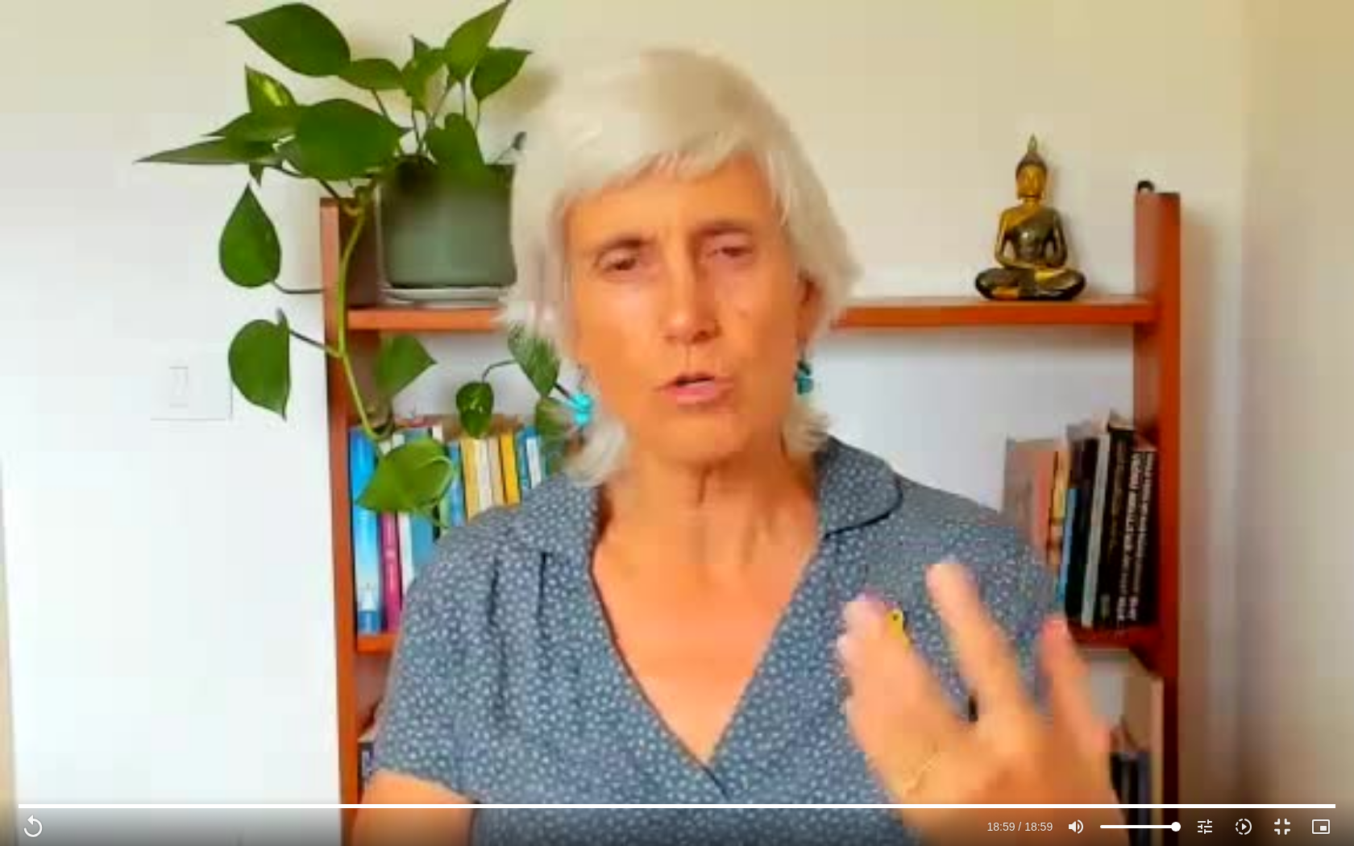
type input "3712.76"
type input "1139.36"
type input "3712.76"
type input "1139.36"
type input "3712.76"
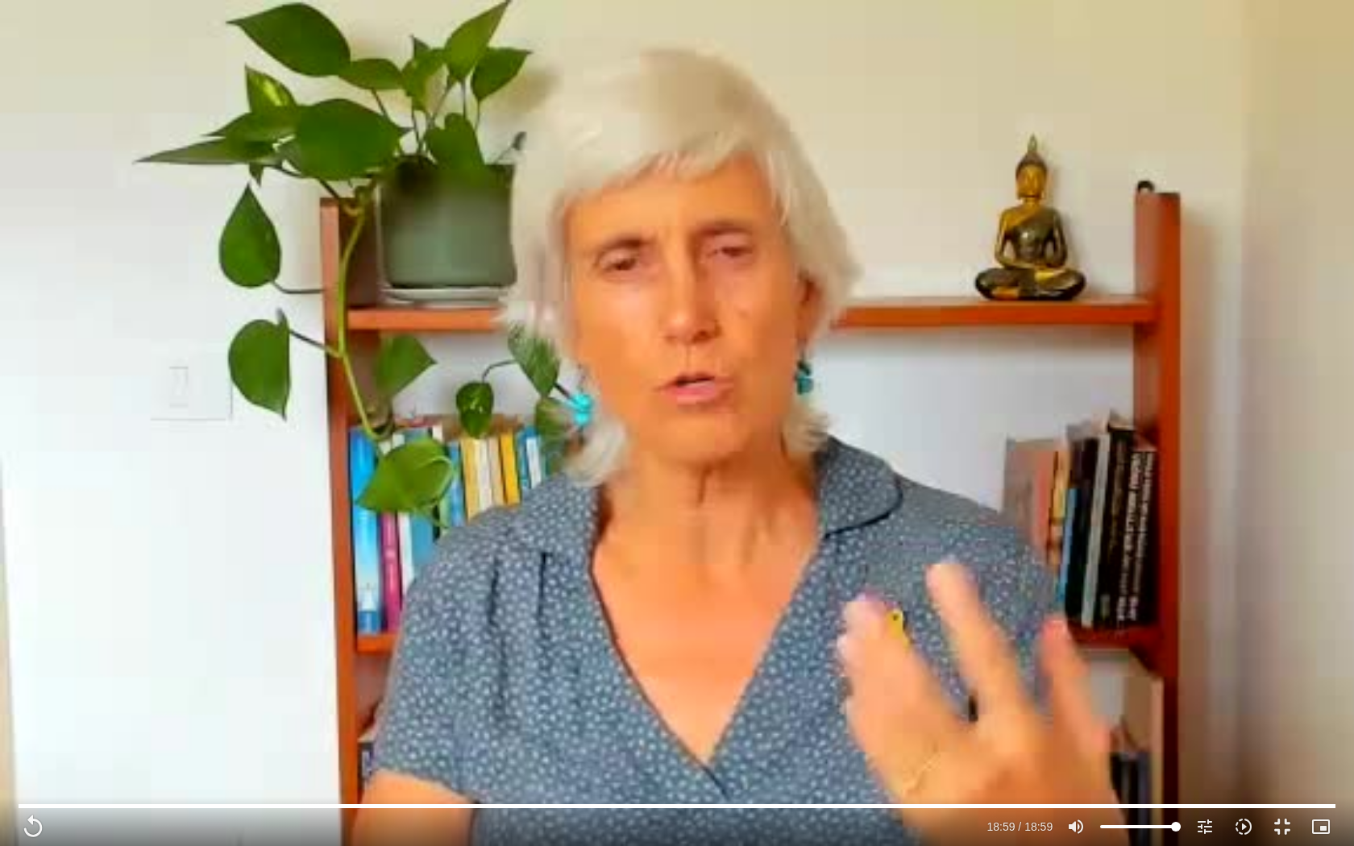
type input "1139.36"
type input "3712.76"
type input "1139.36"
type input "3712.76"
type input "1139.36"
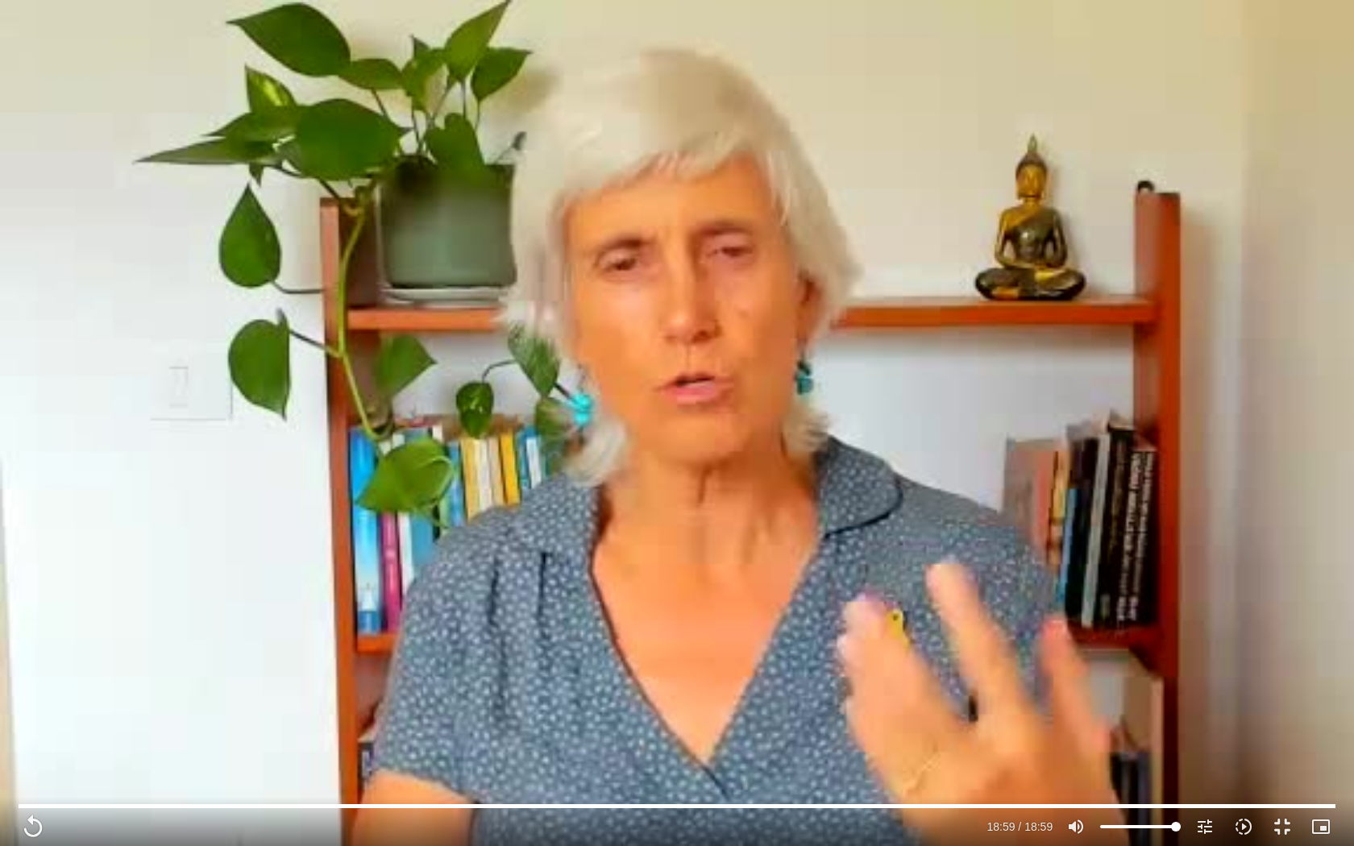
type input "3712.76"
type input "1139.36"
type input "3712.76"
type input "1139.36"
type input "3712.76"
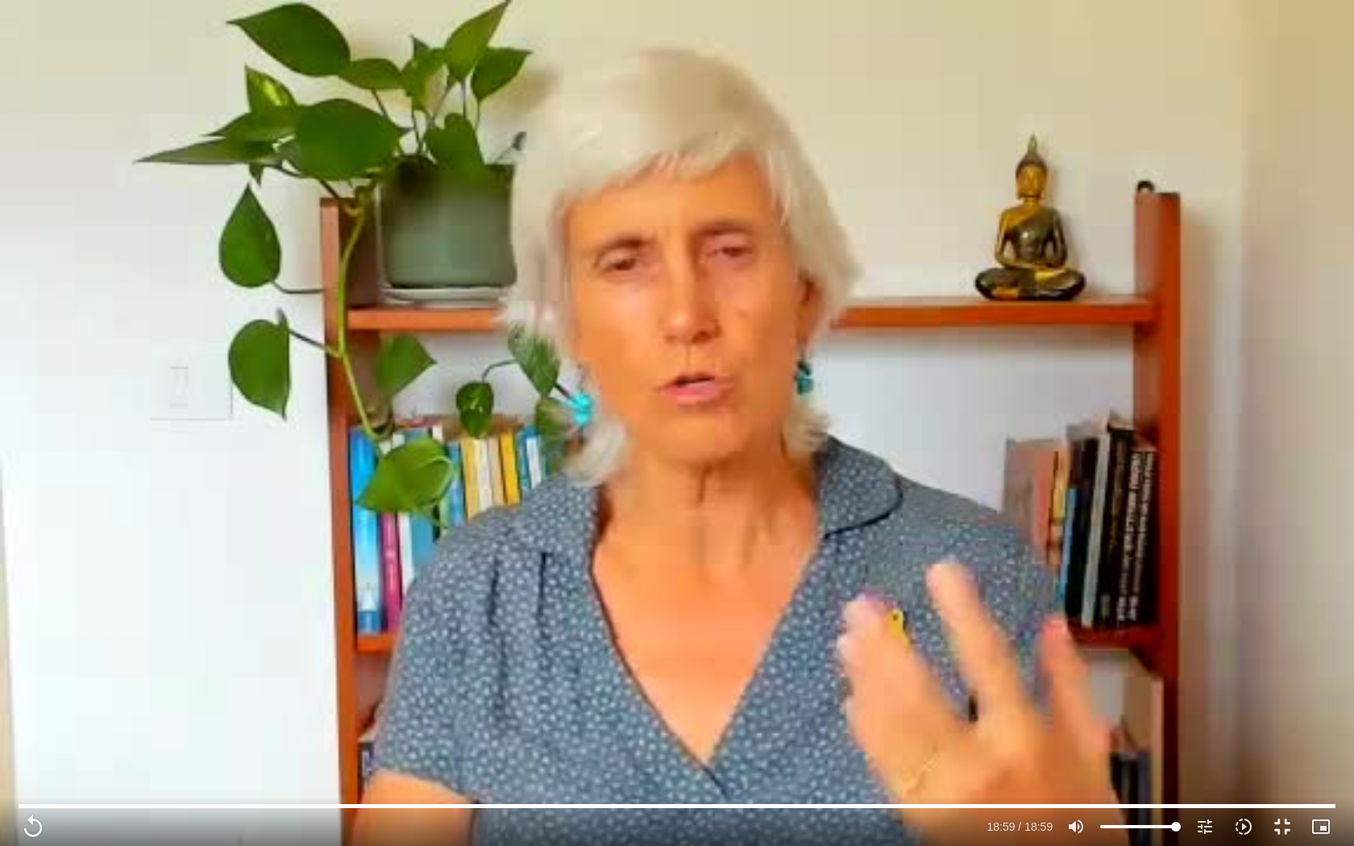
type input "1139.36"
type input "3712.76"
type input "1139.36"
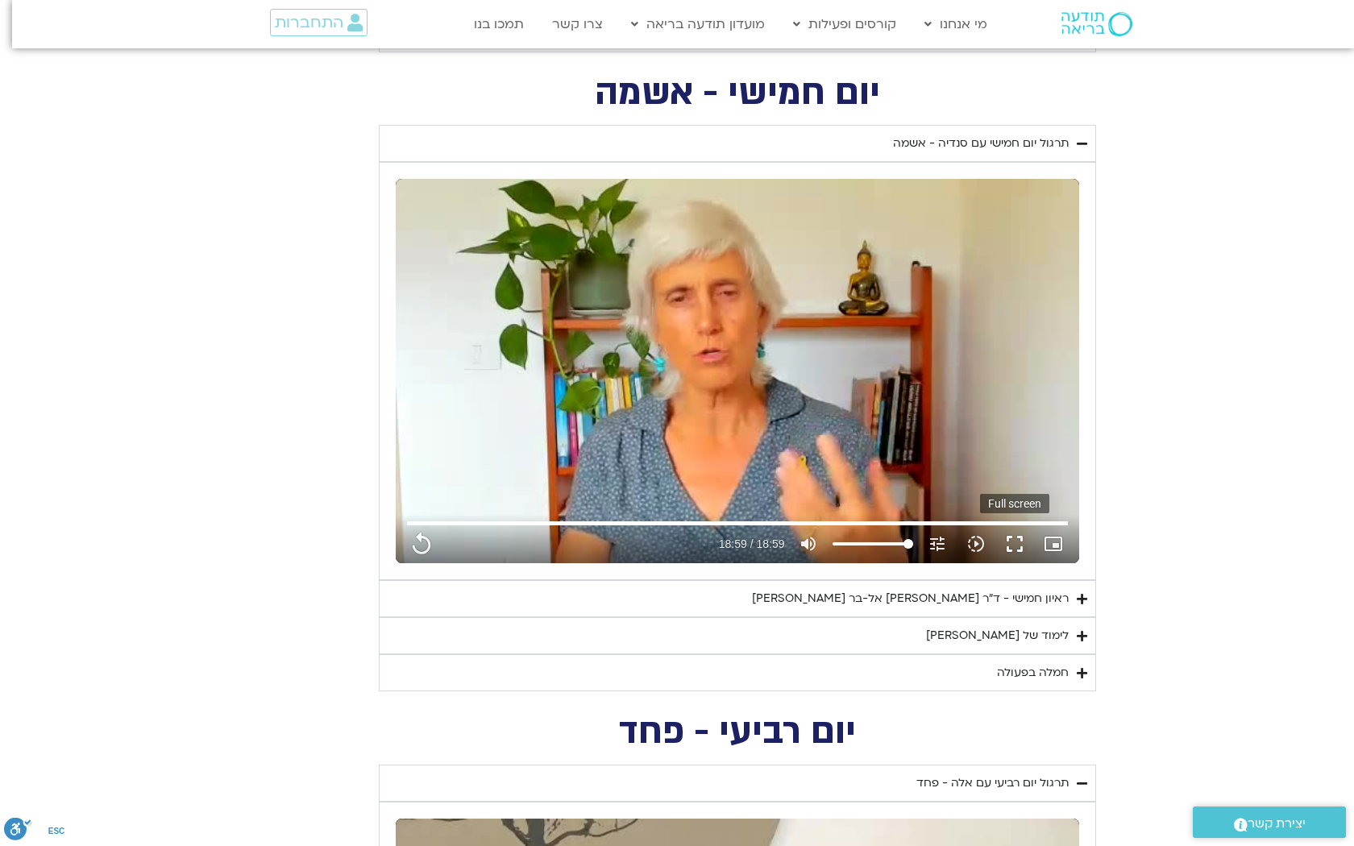
type input "3712.76"
type input "1139.36"
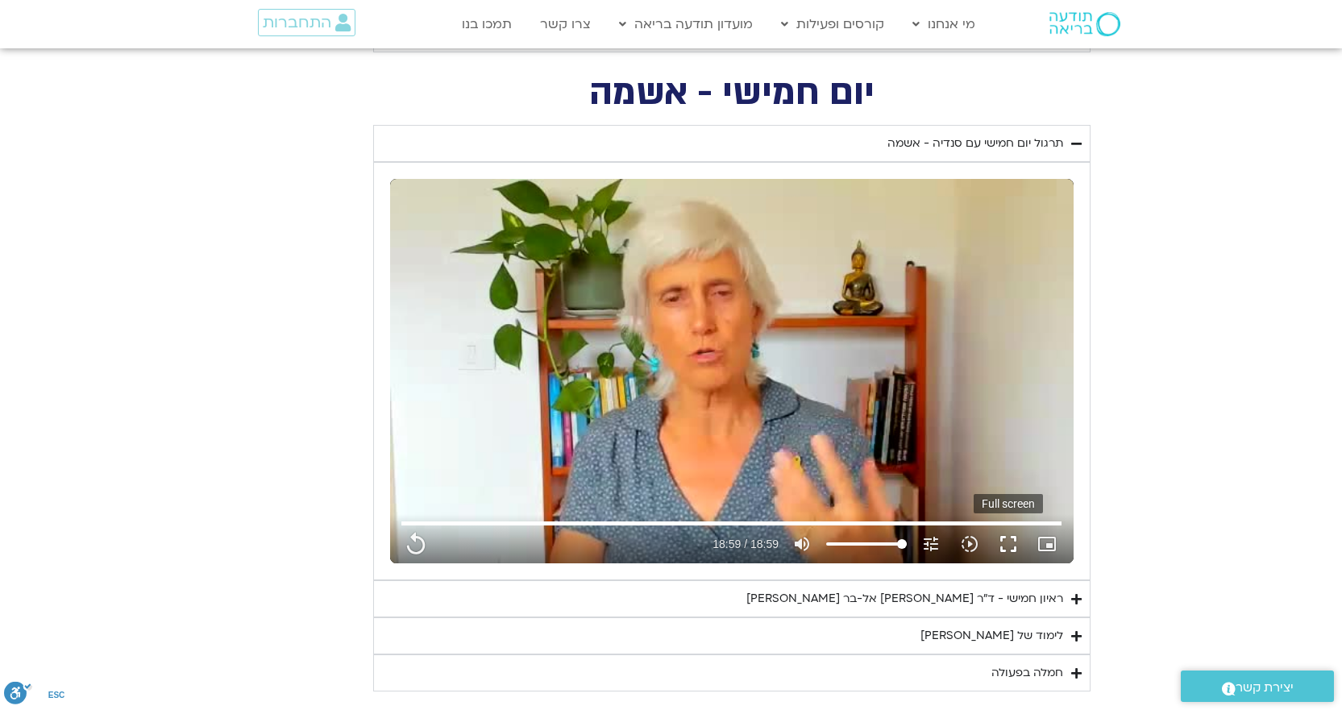
type input "3712.76"
type input "1139.36"
type input "3712.76"
type input "1139.36"
type input "3712.76"
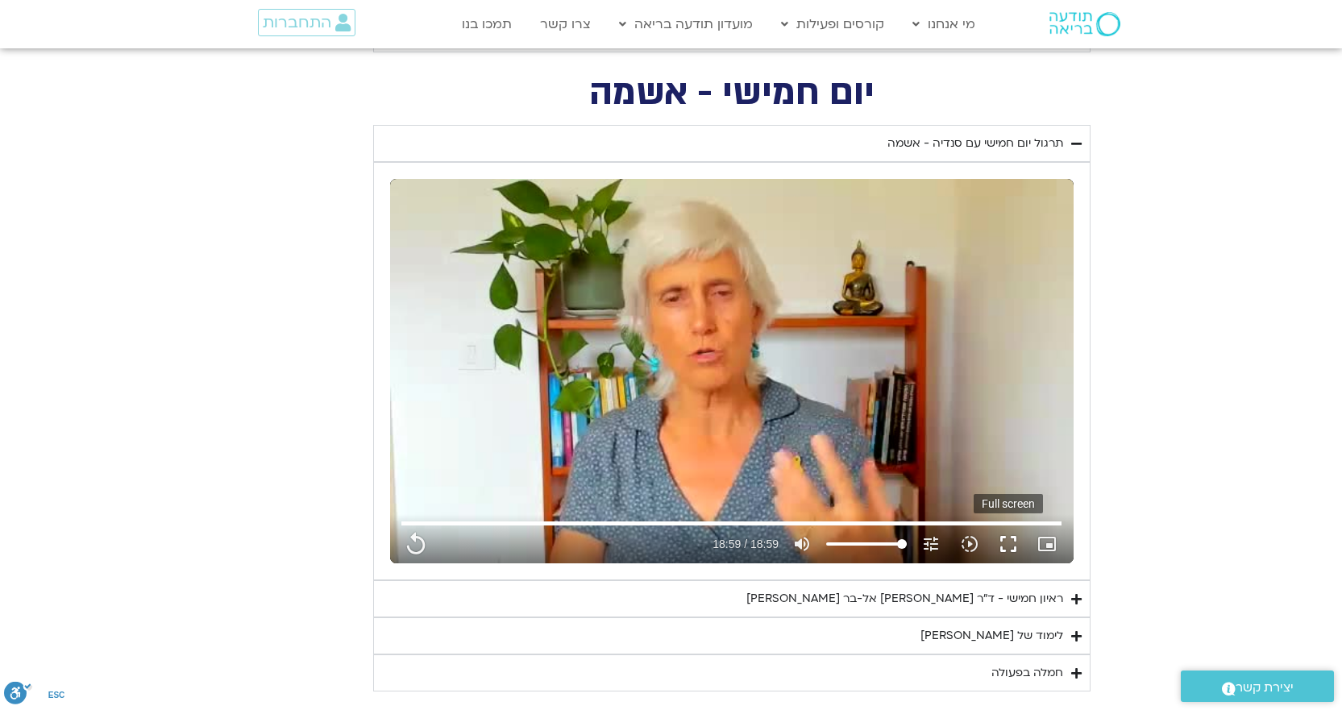
type input "1139.36"
type input "3712.76"
type input "1139.36"
type input "3712.76"
type input "1139.36"
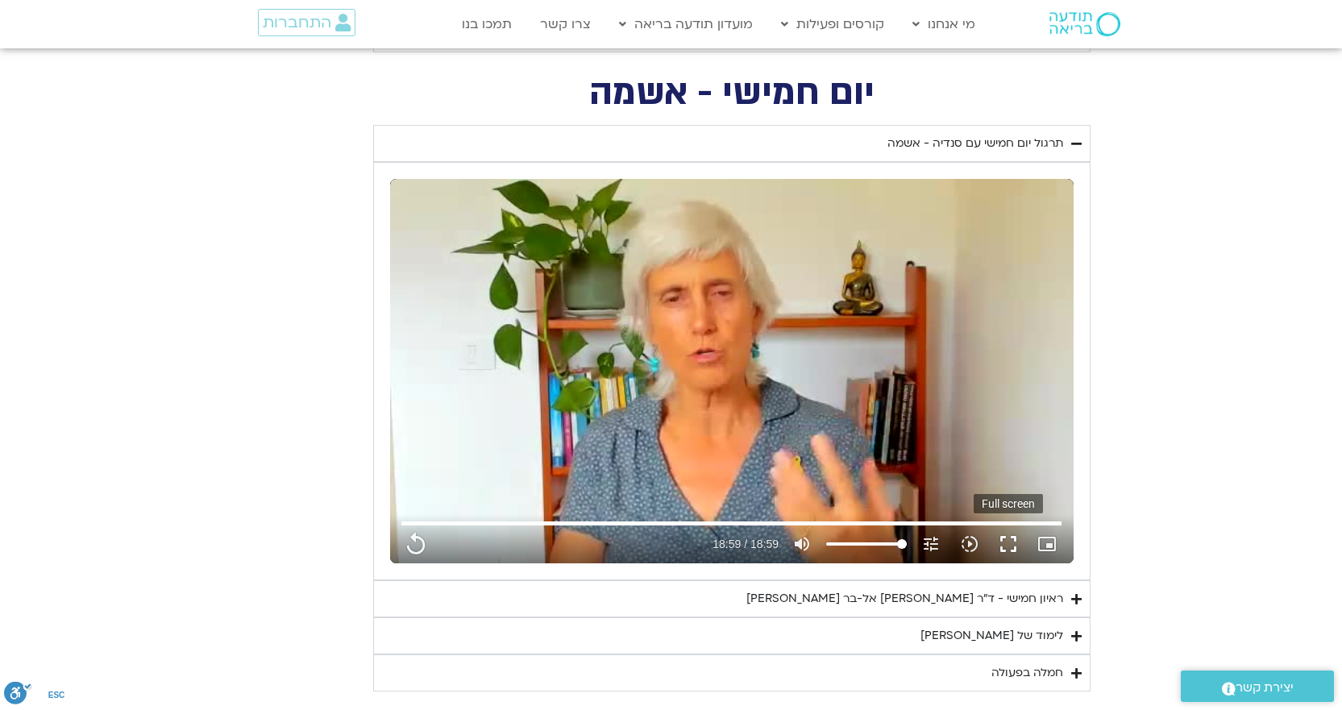
type input "3712.76"
type input "1139.36"
type input "3712.76"
type input "1139.36"
type input "3712.76"
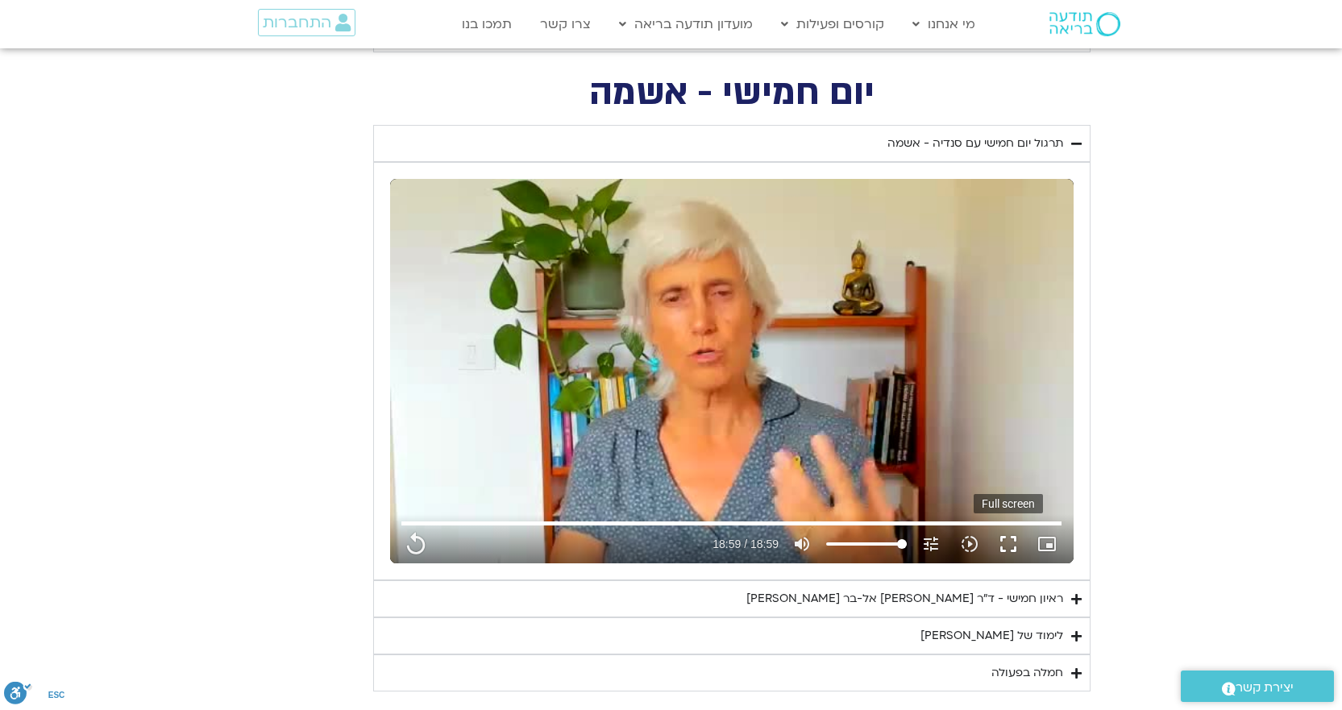
type input "1139.36"
type input "3712.76"
type input "1139.36"
type input "3712.76"
type input "1139.36"
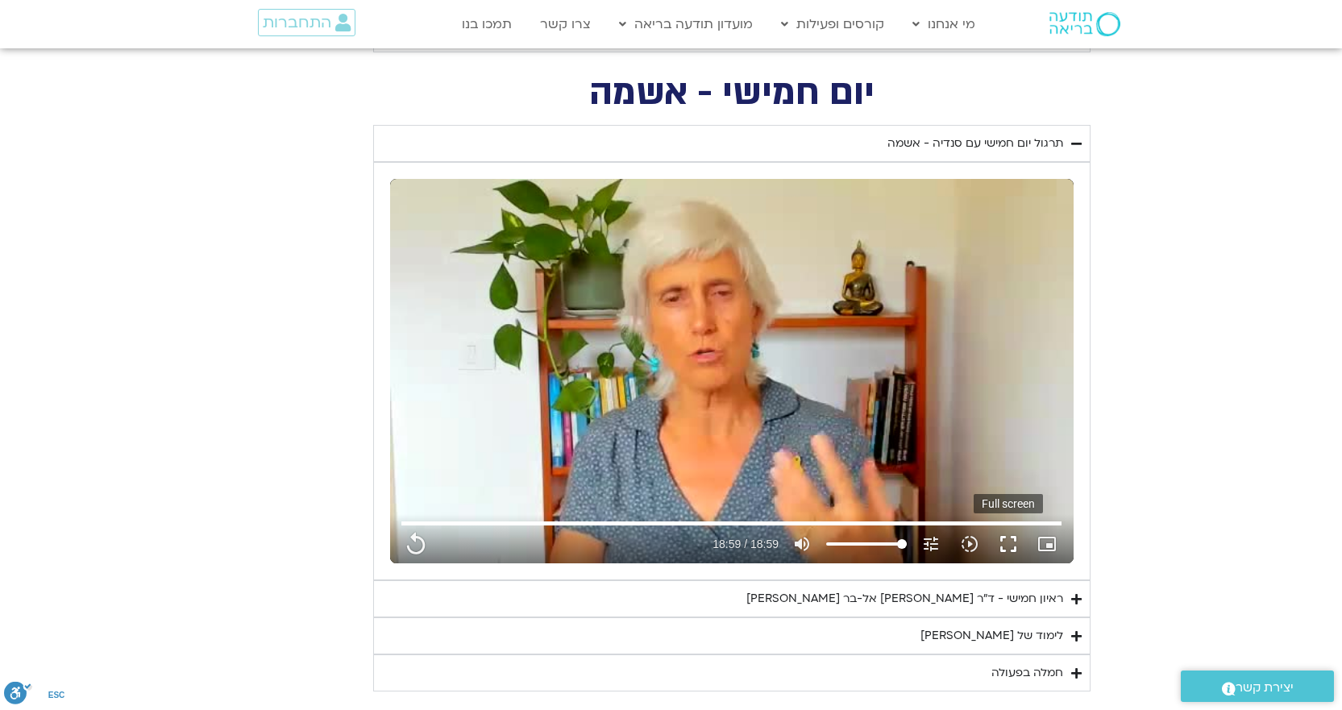
type input "3712.76"
type input "1139.36"
type input "3712.76"
type input "1139.36"
type input "3712.76"
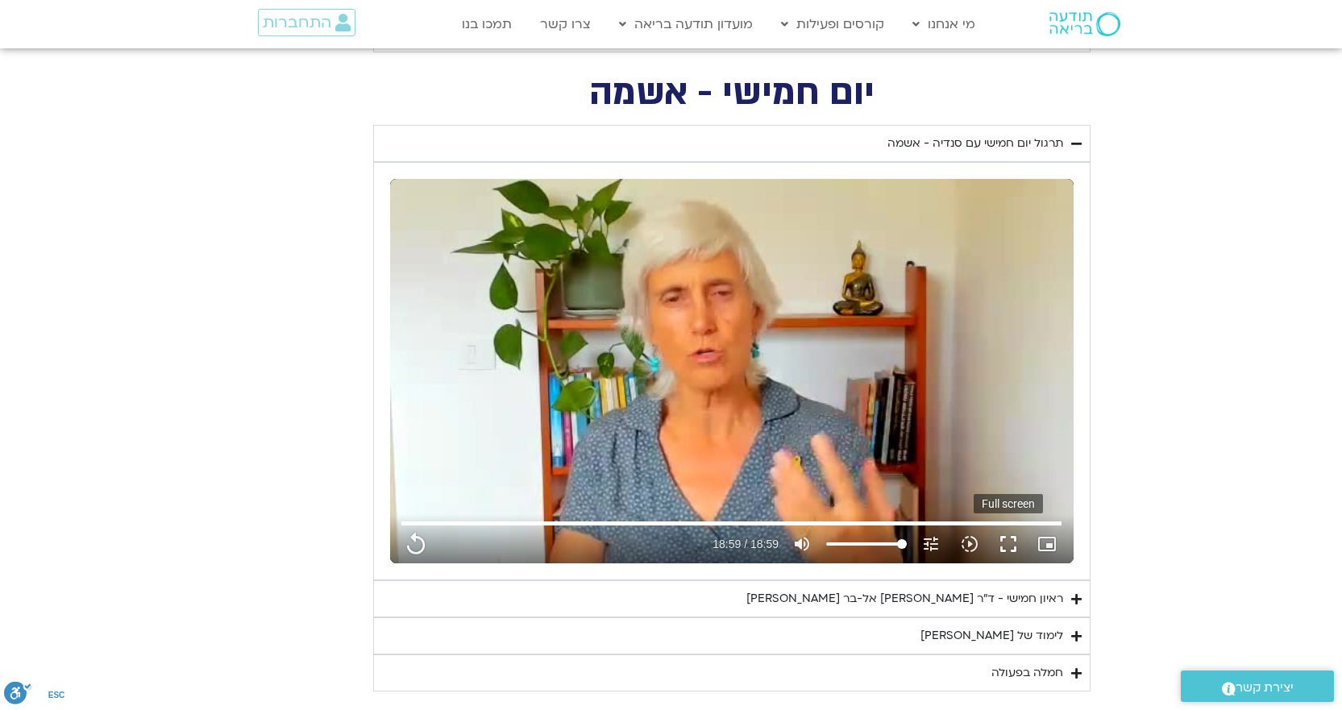
type input "1139.36"
type input "3712.76"
type input "1139.36"
type input "3712.76"
type input "1139.36"
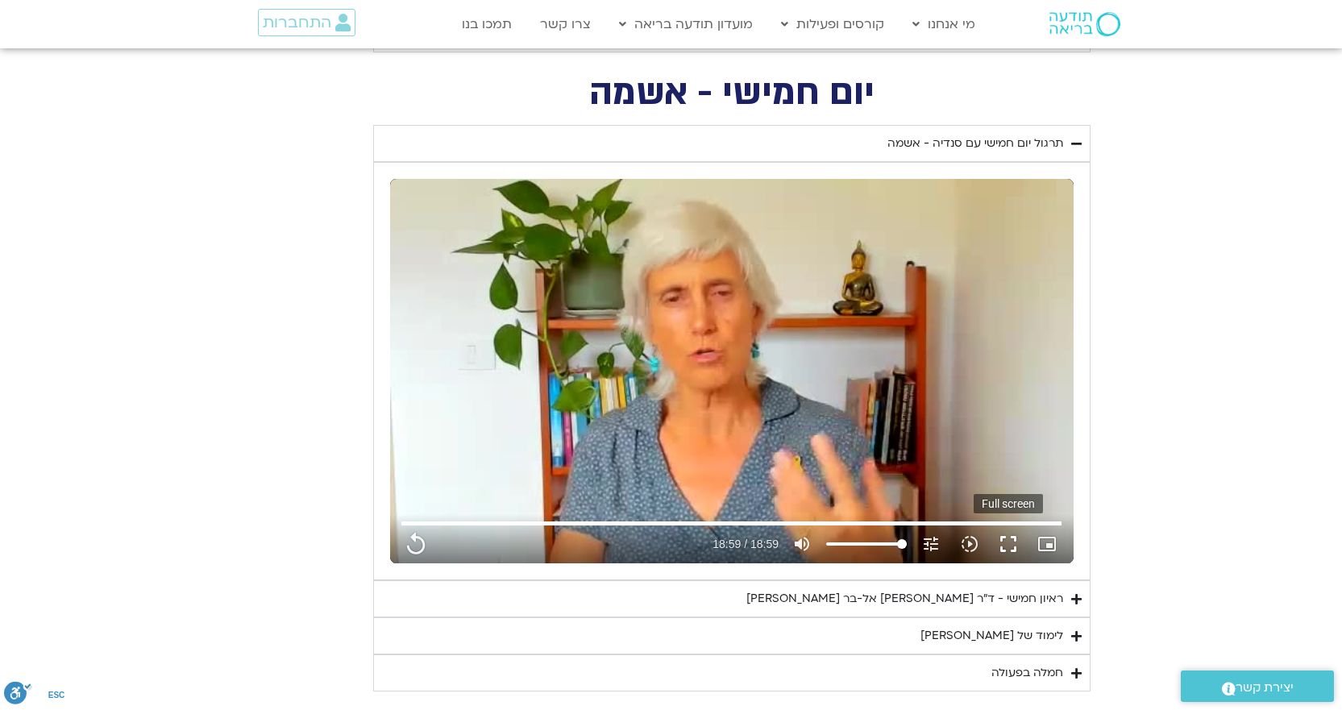
type input "3712.76"
type input "1139.36"
type input "3712.76"
type input "1139.36"
type input "3712.76"
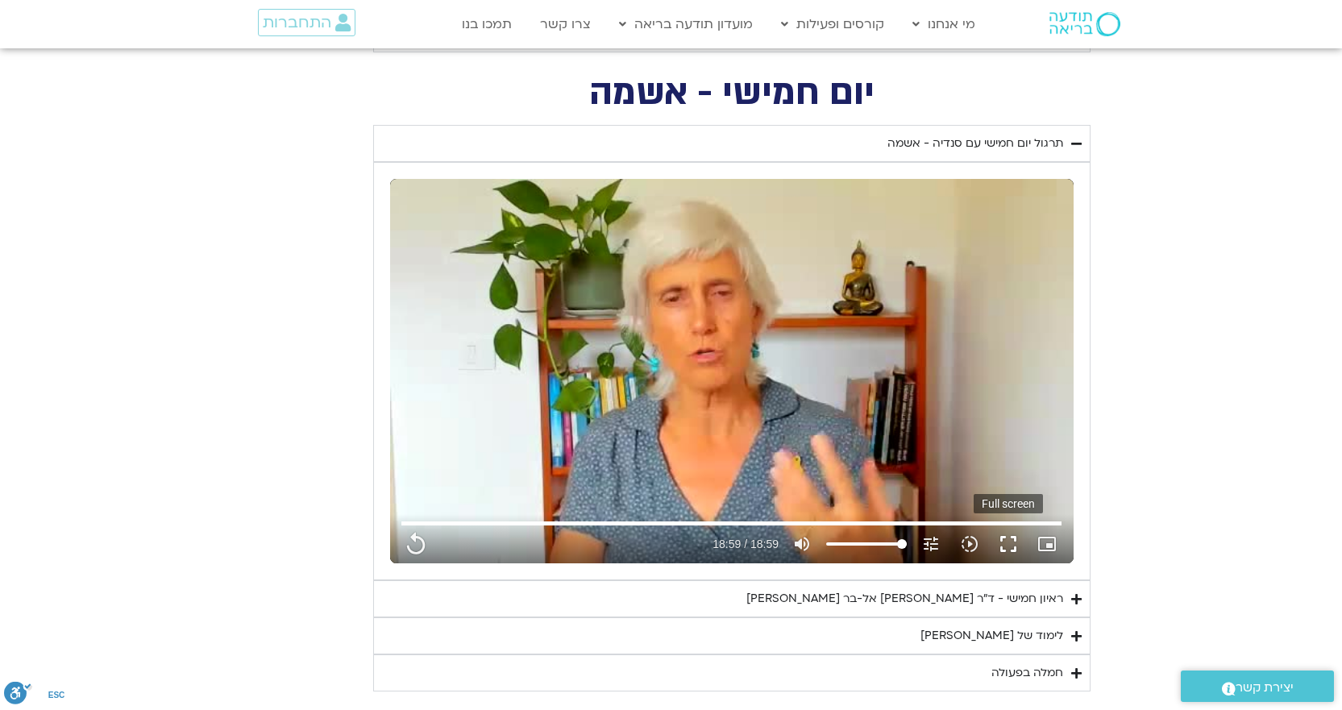
type input "1139.36"
type input "3712.76"
type input "1139.36"
type input "3712.76"
type input "1139.36"
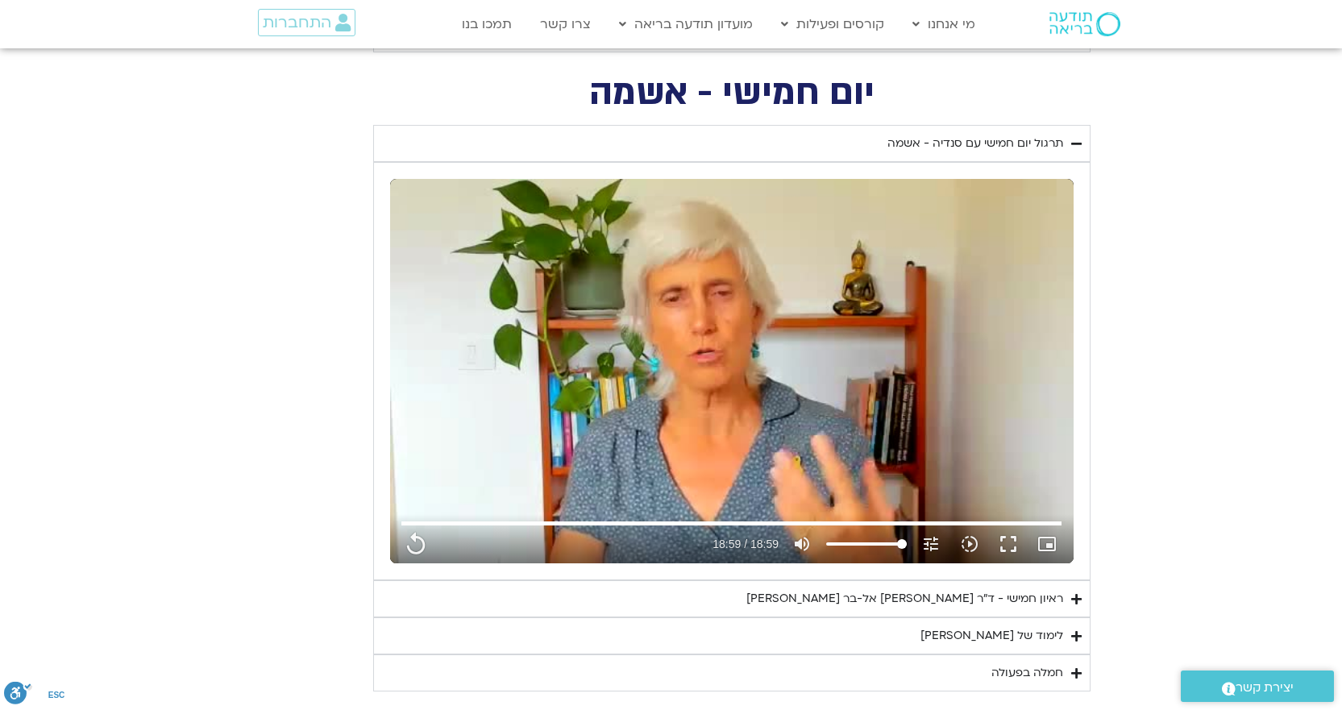
type input "3712.76"
type input "1139.36"
type input "3712.76"
type input "1139.36"
type input "3712.76"
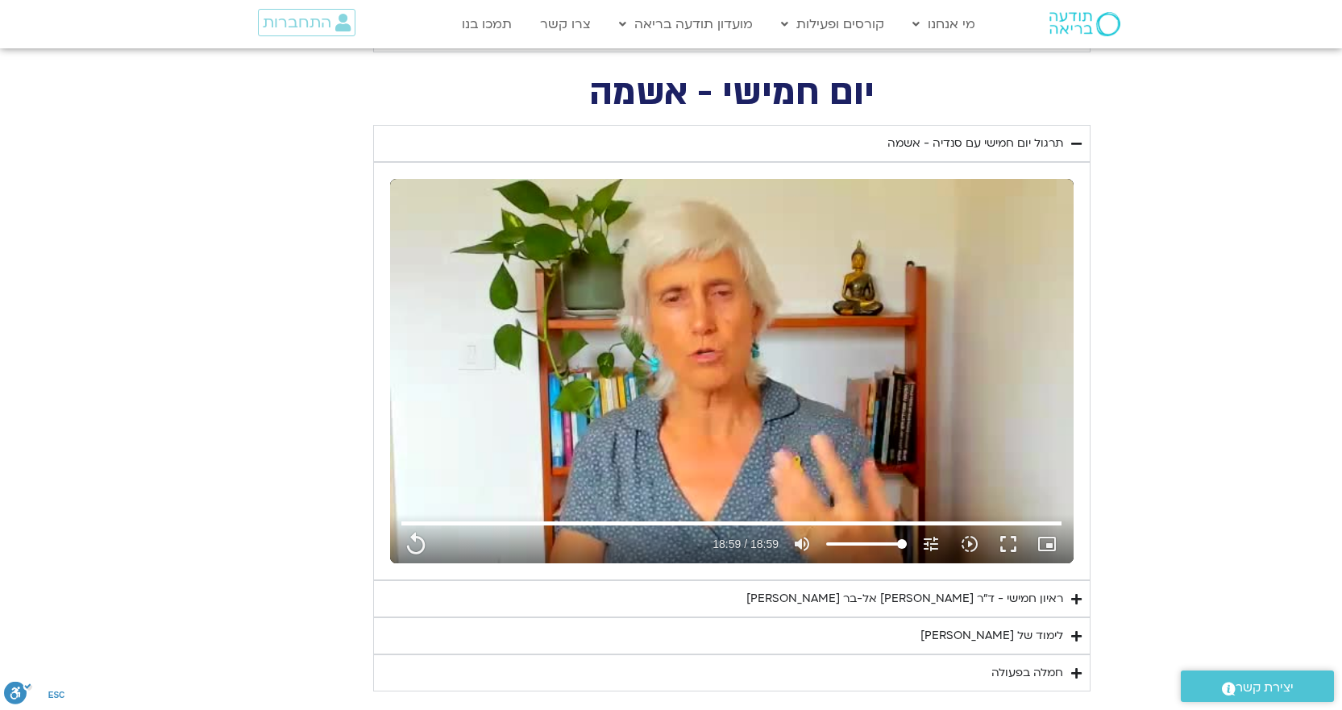
type input "1139.36"
type input "3712.76"
type input "1139.36"
type input "3712.76"
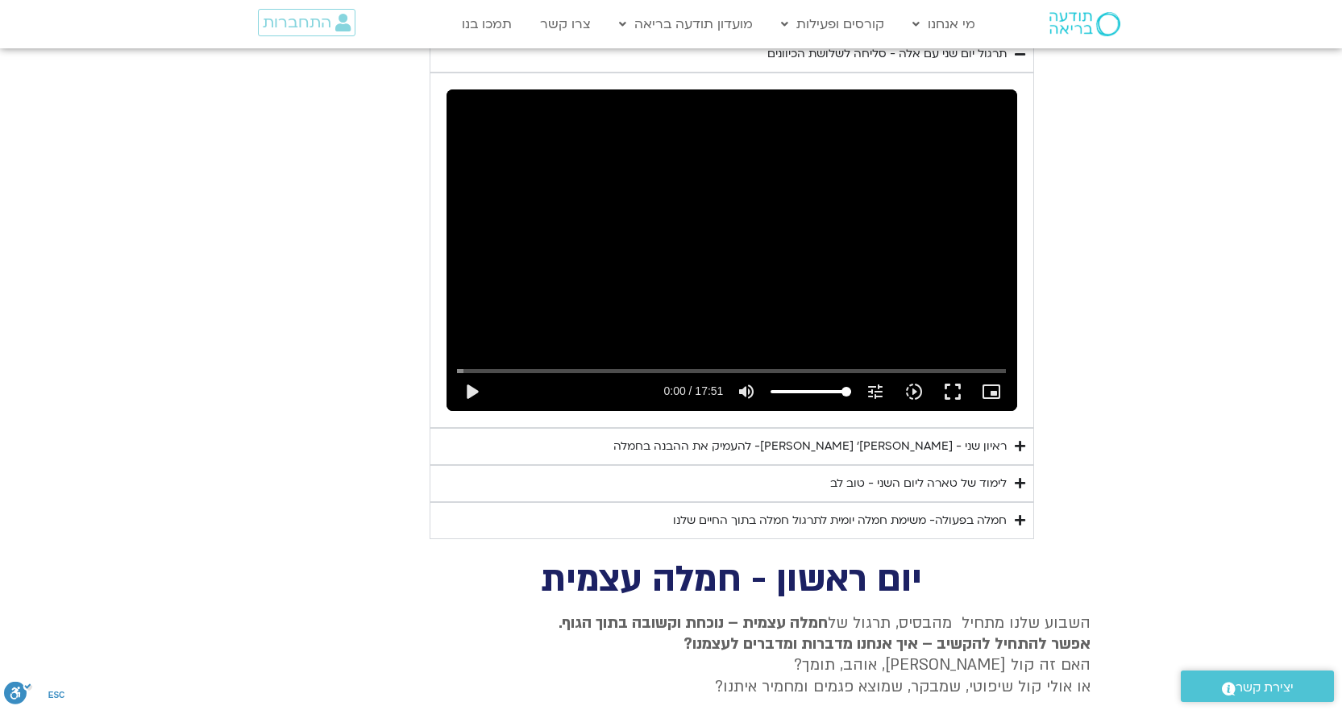
scroll to position [4601, 0]
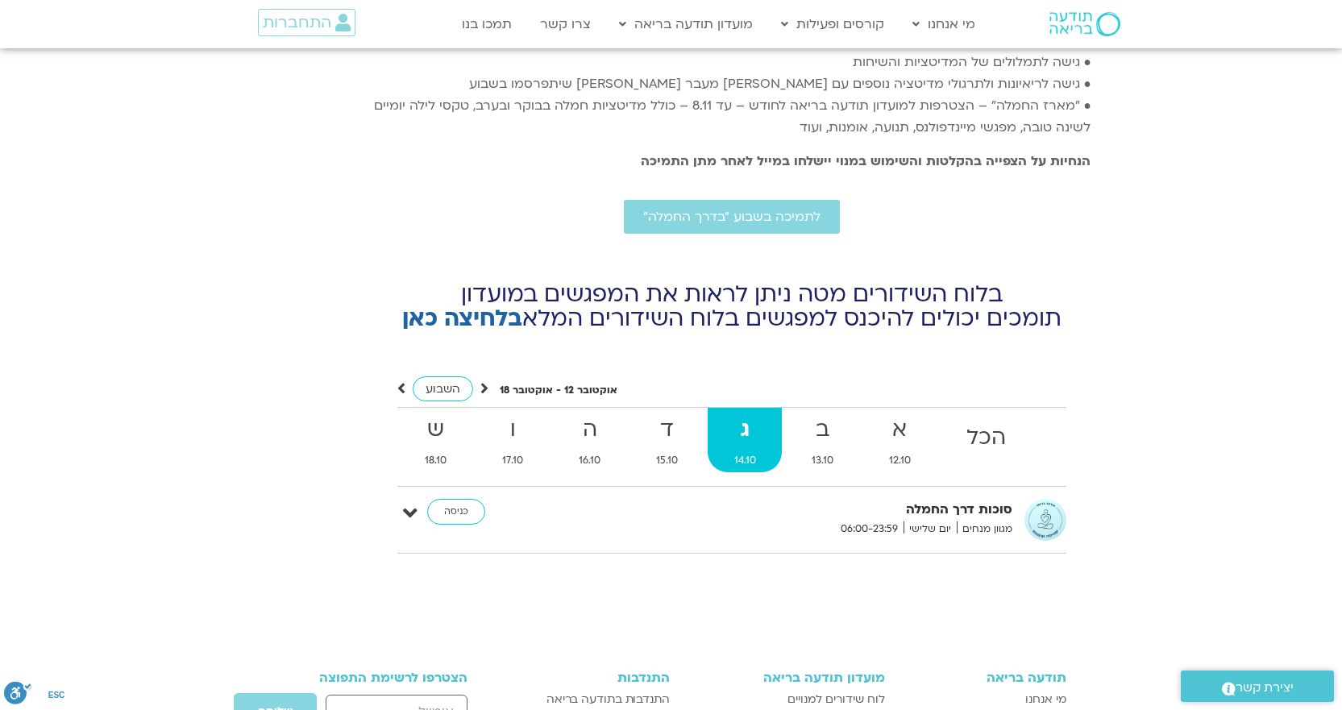
scroll to position [6060, 0]
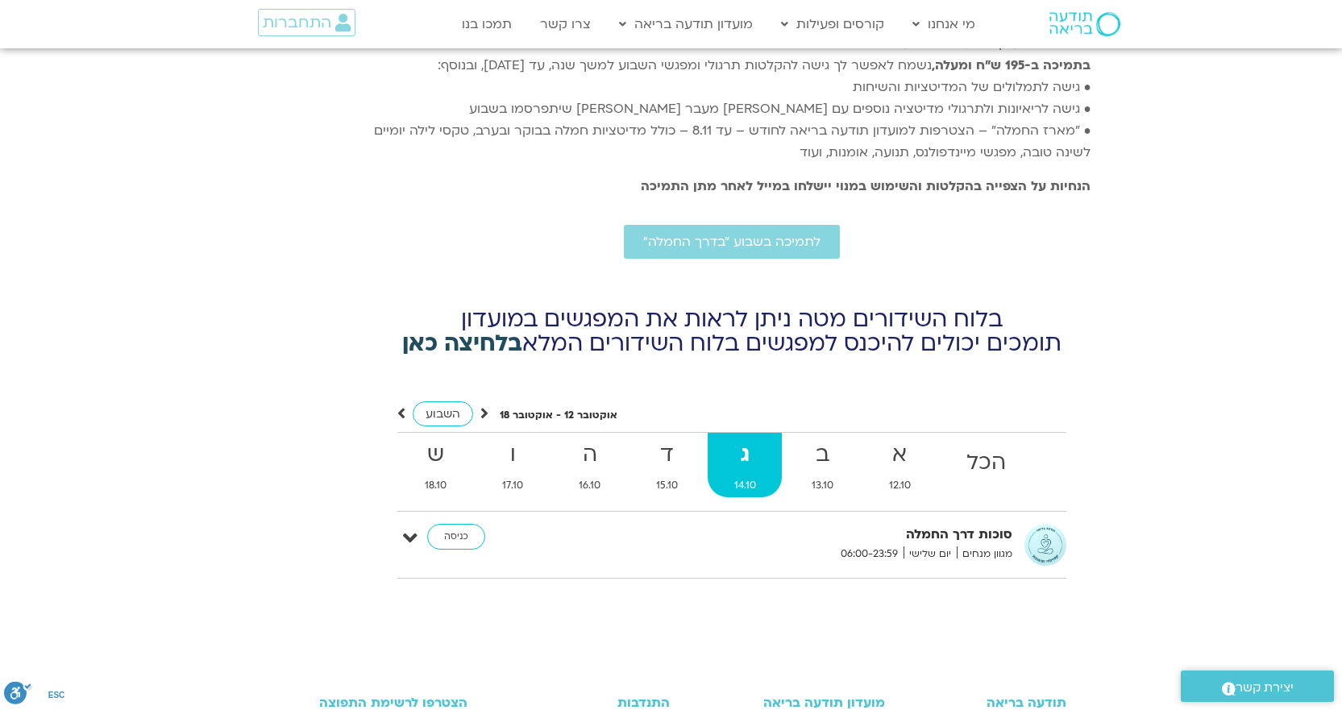
click at [491, 328] on link "בלחיצה כאן" at bounding box center [462, 343] width 120 height 31
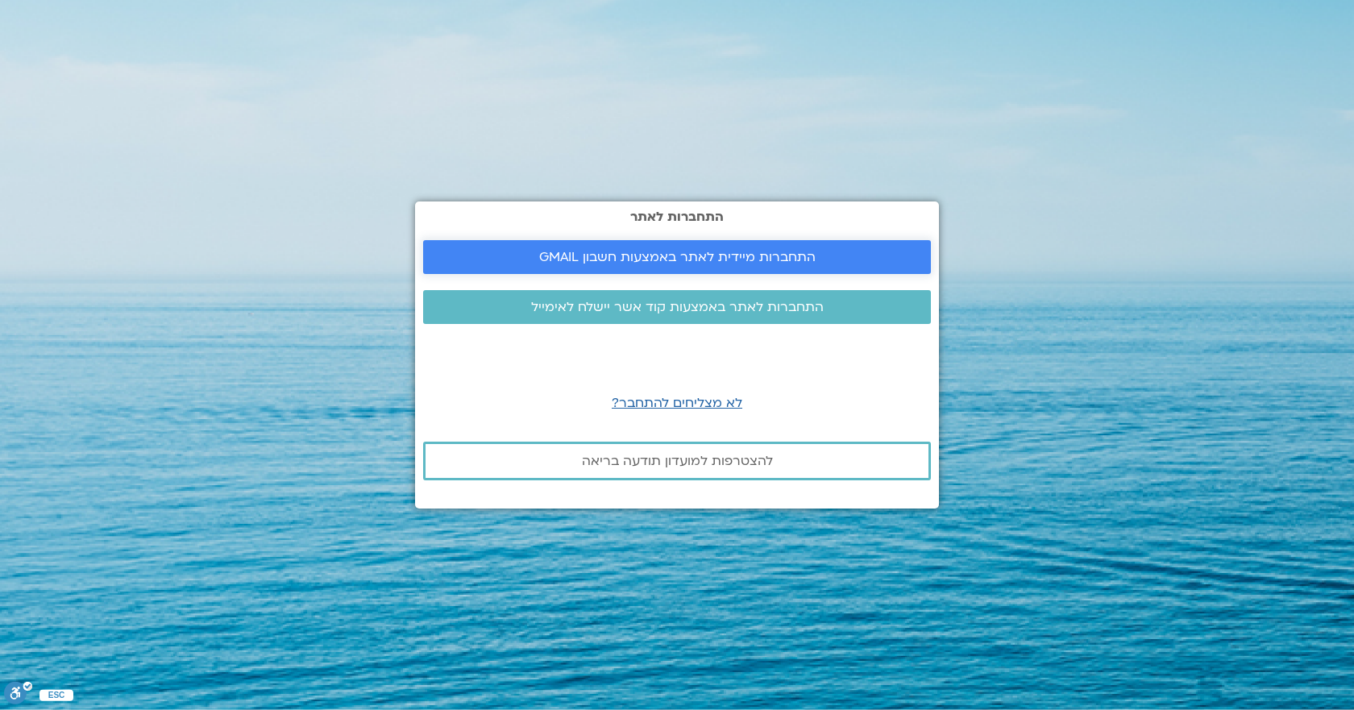
click at [779, 252] on span "התחברות מיידית לאתר באמצעות חשבון GMAIL" at bounding box center [677, 257] width 276 height 15
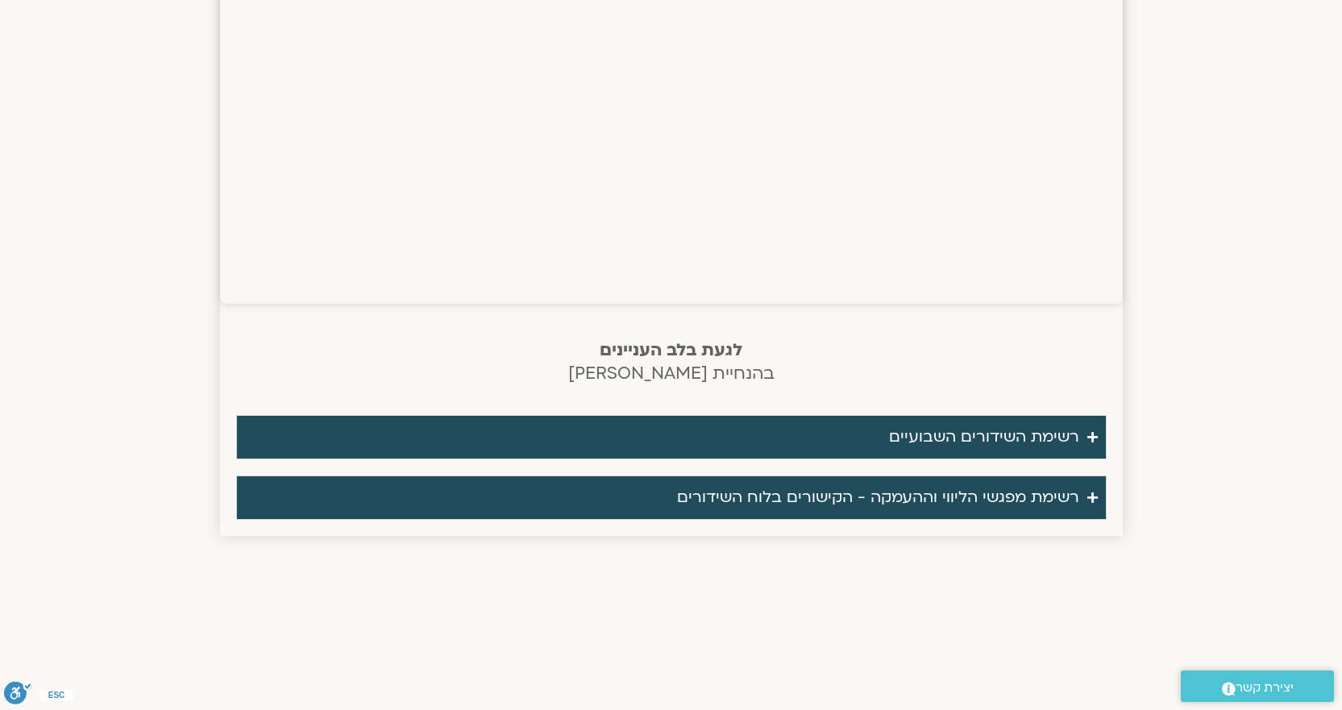
scroll to position [1381, 0]
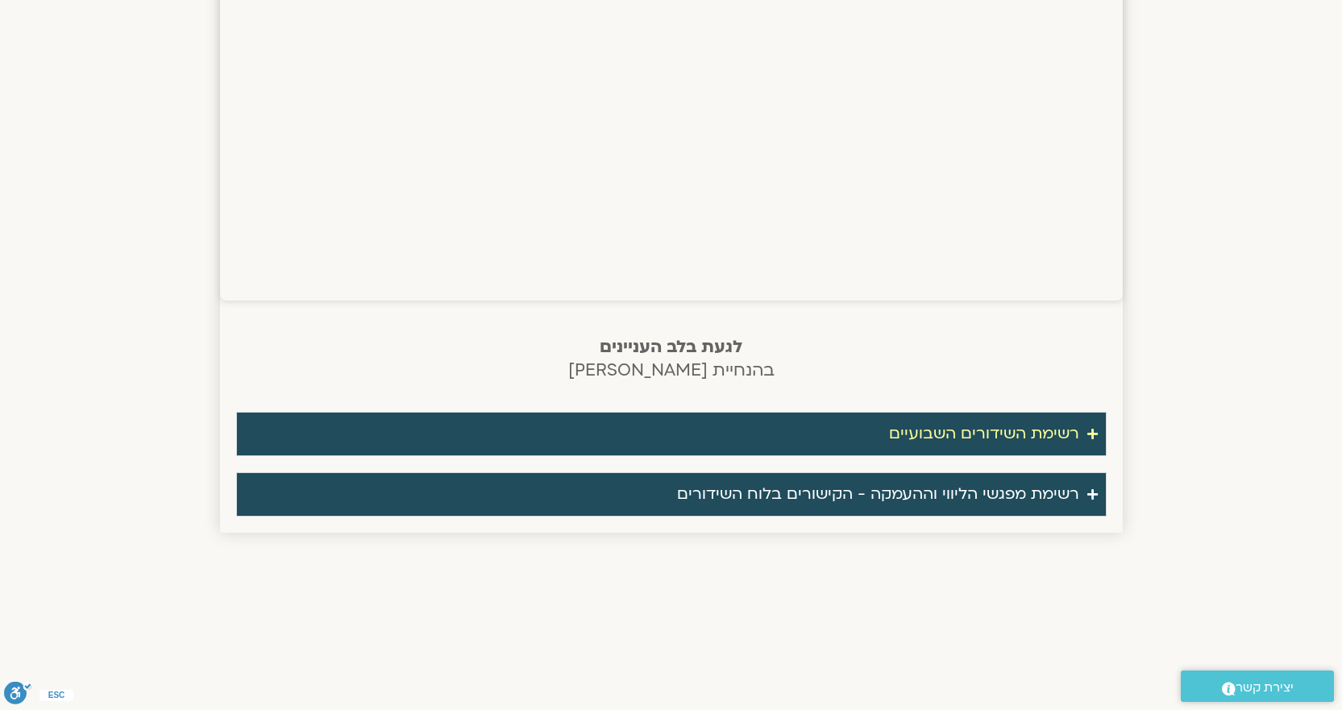
click at [1098, 431] on summary "רשימת השידורים השבועיים" at bounding box center [671, 434] width 870 height 44
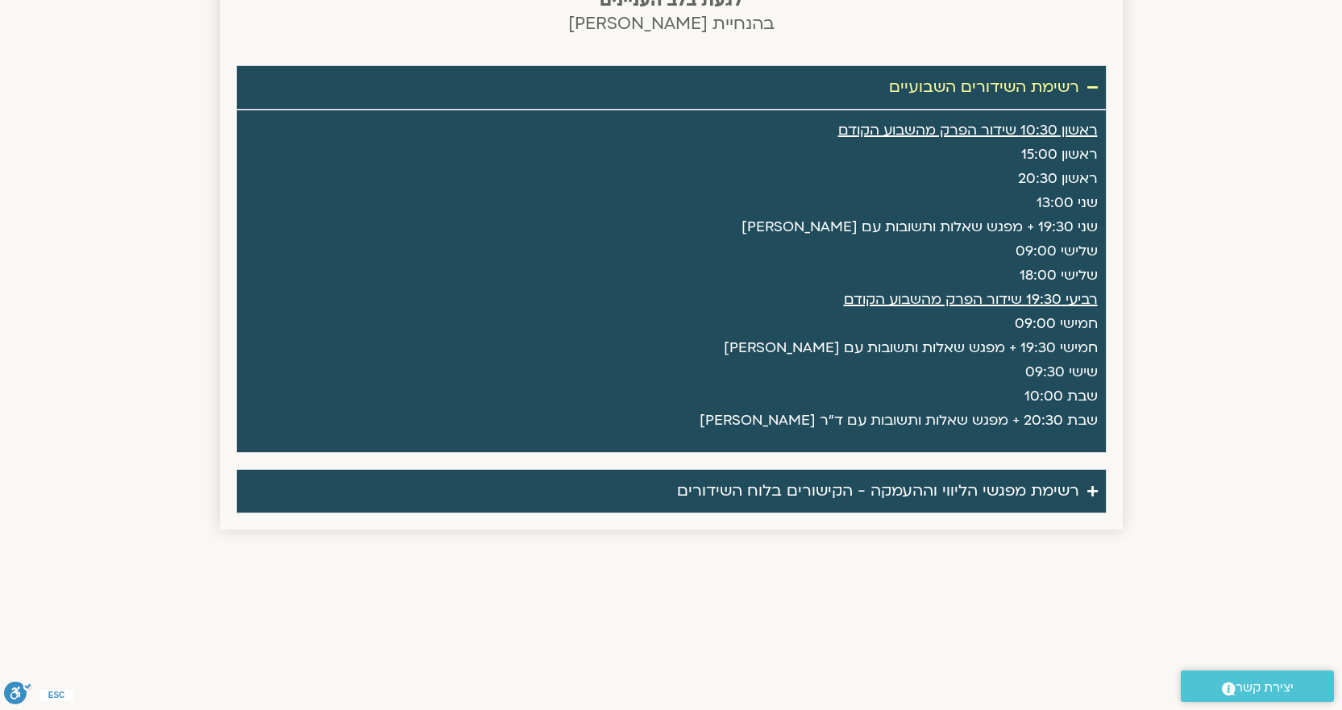
scroll to position [1731, 0]
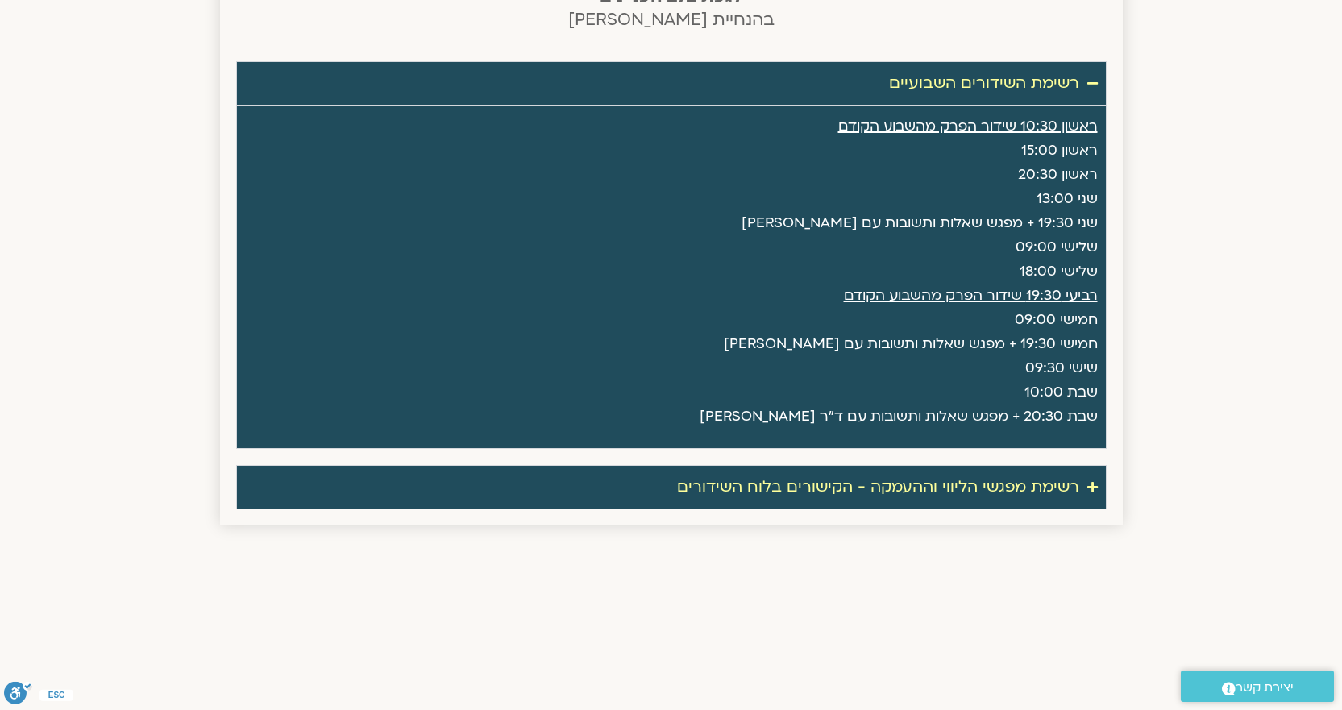
click at [1092, 484] on icon "Accordion. Open links with Enter or Space, close with Escape, and navigate with…" at bounding box center [1092, 487] width 10 height 12
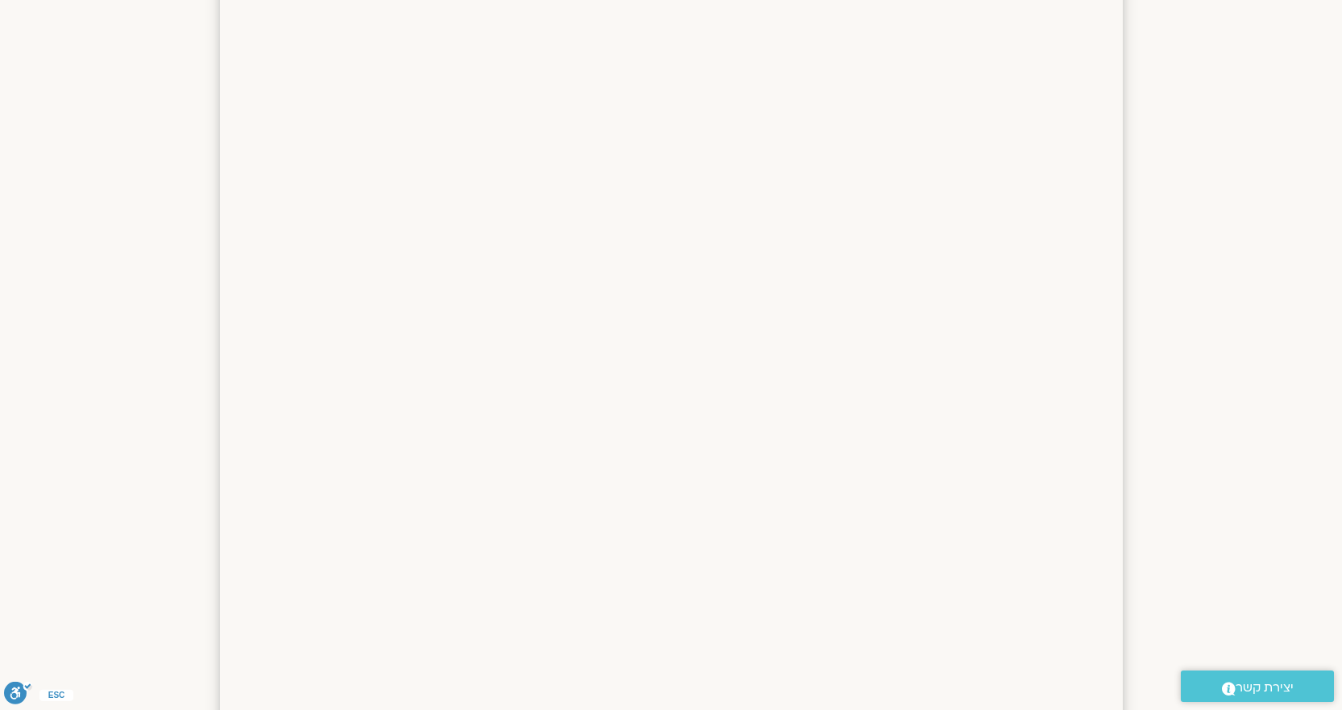
scroll to position [0, 0]
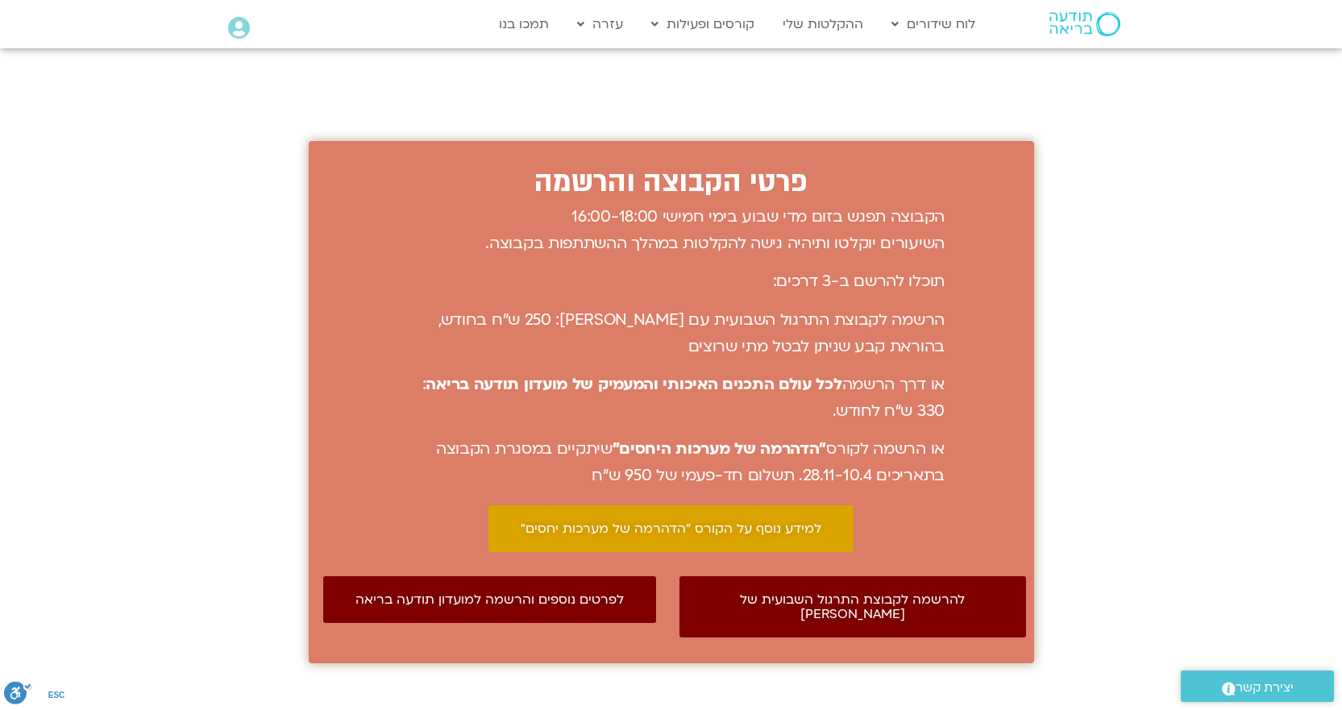
scroll to position [1858, 0]
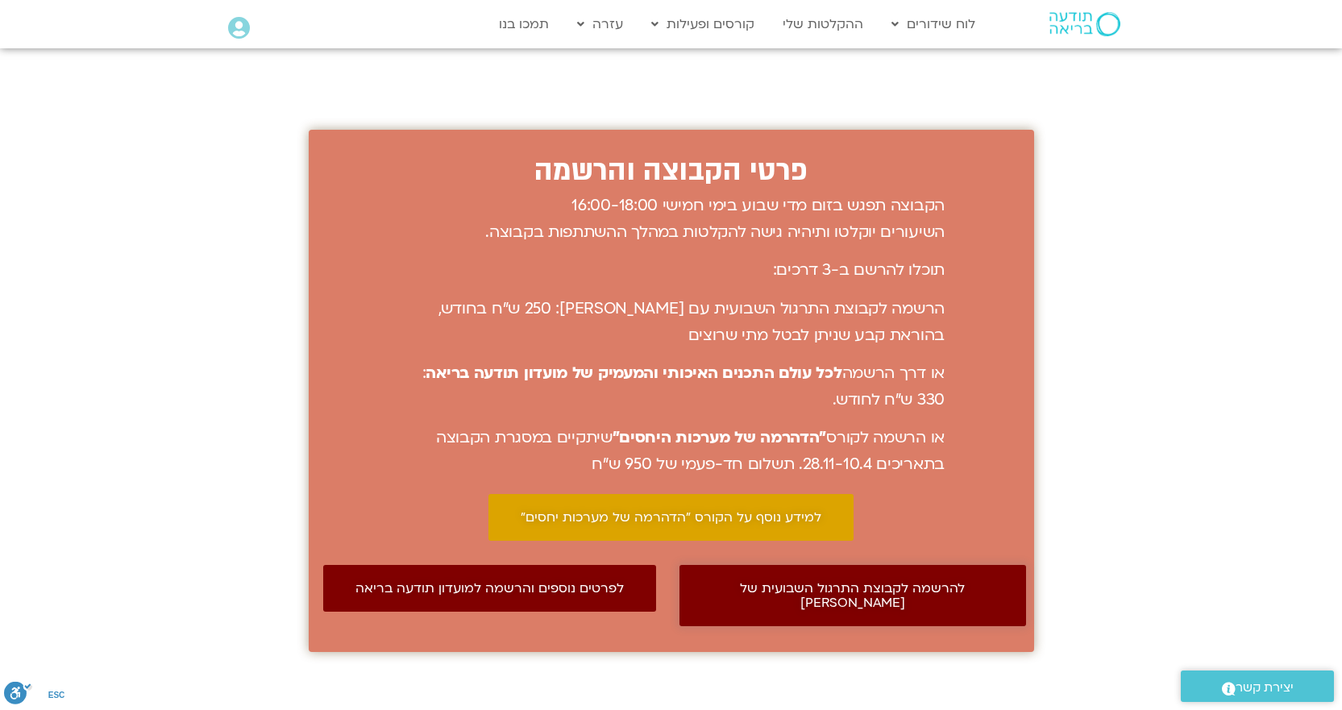
click at [920, 581] on span "להרשמה לקבוצת התרגול השבועית של סנדיה" at bounding box center [853, 595] width 282 height 29
click at [571, 581] on span "לפרטים נוספים והרשמה למועדון תודעה בריאה" at bounding box center [489, 588] width 268 height 15
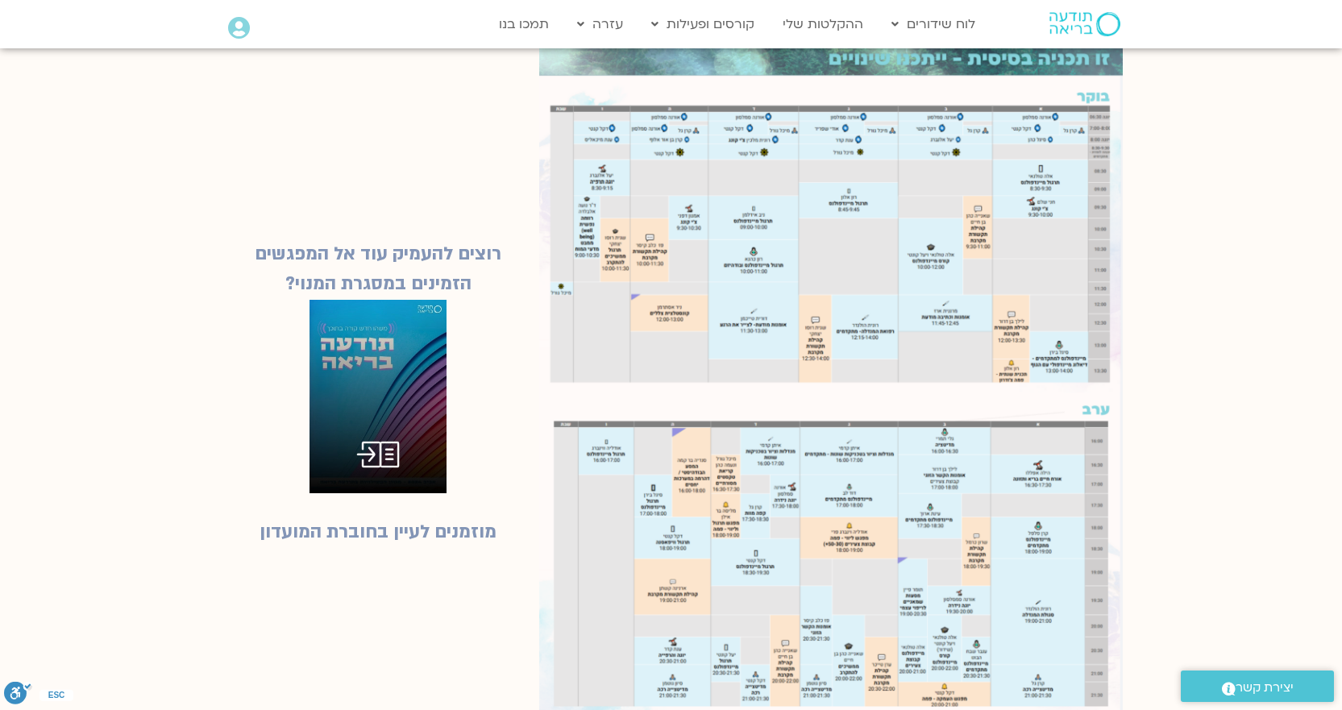
scroll to position [1588, 0]
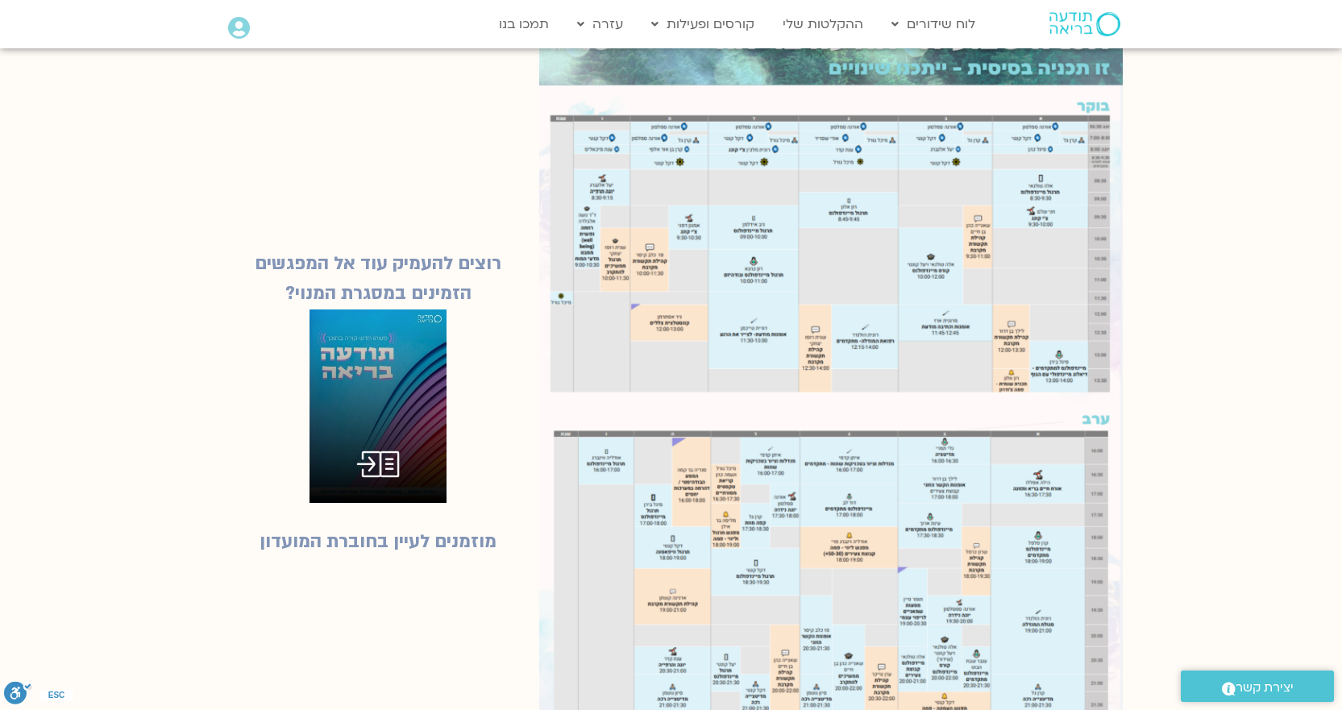
click at [874, 299] on img at bounding box center [830, 410] width 583 height 789
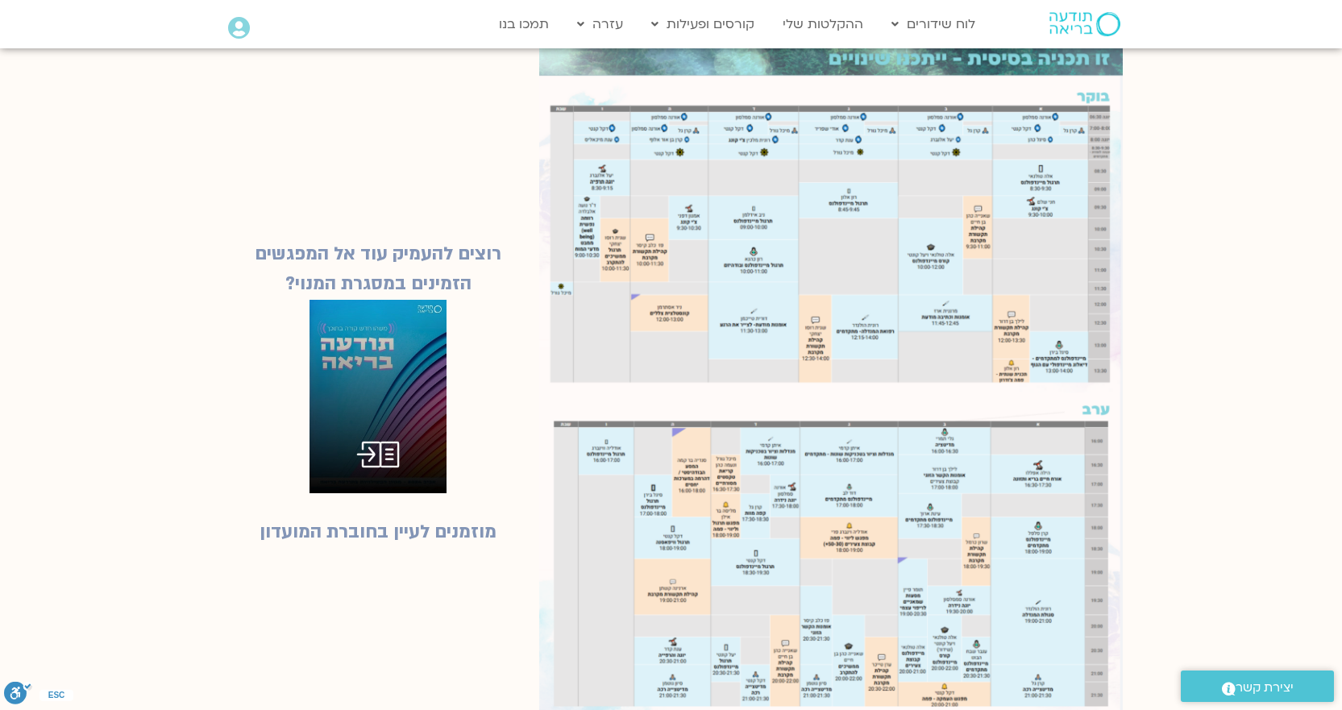
scroll to position [1608, 0]
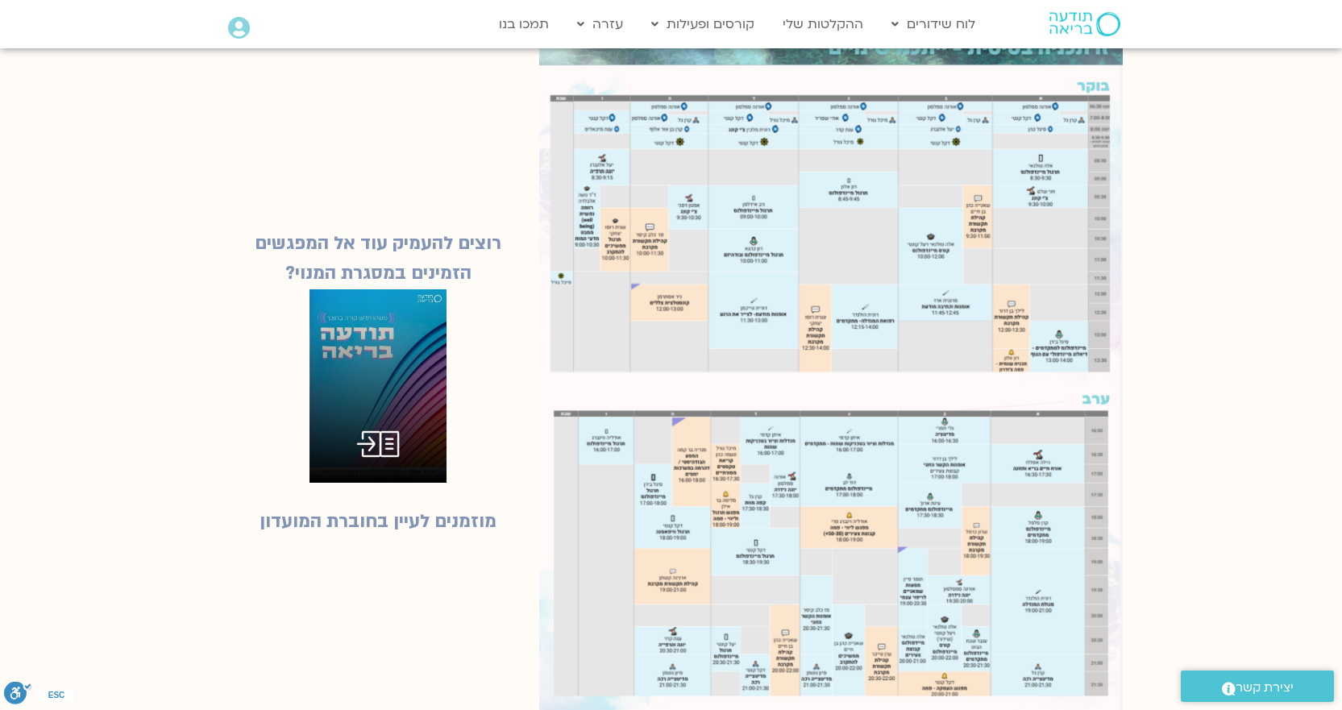
click at [387, 330] on img at bounding box center [377, 385] width 137 height 193
